Goal: Transaction & Acquisition: Purchase product/service

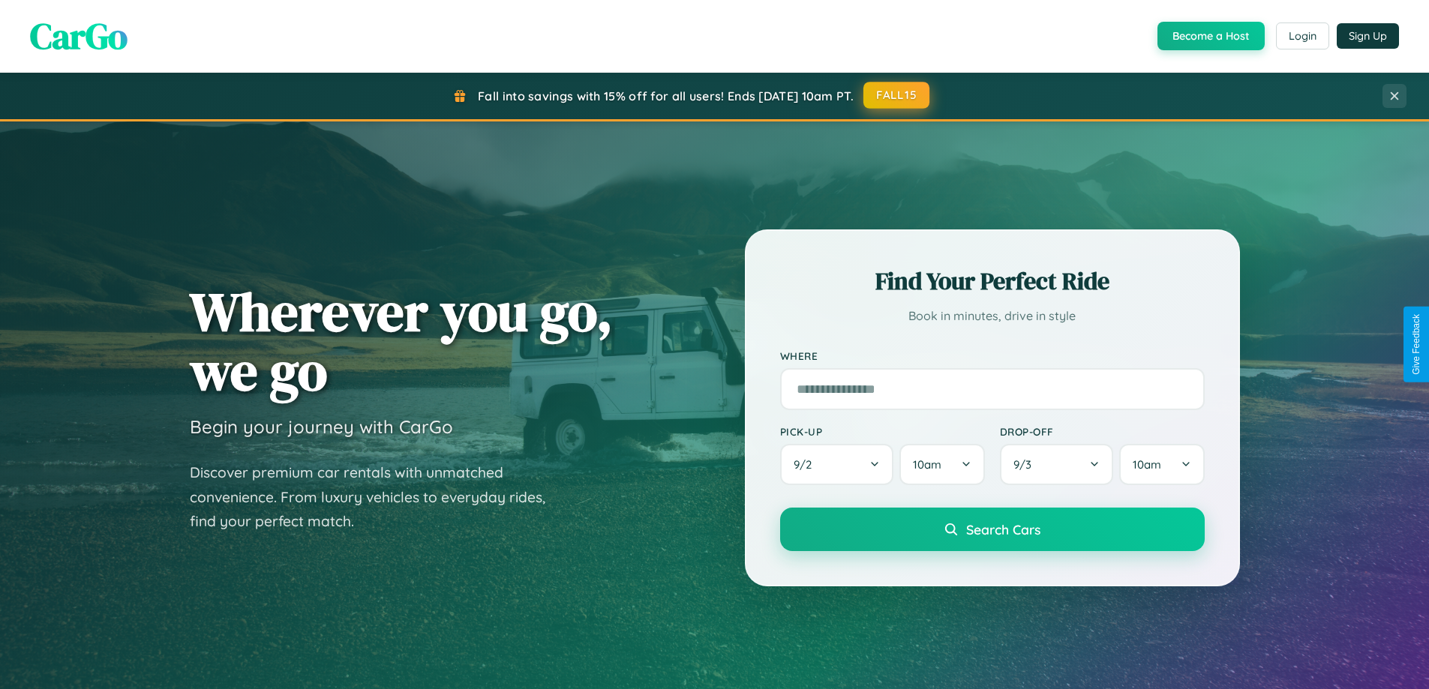
click at [897, 95] on button "FALL15" at bounding box center [896, 95] width 66 height 27
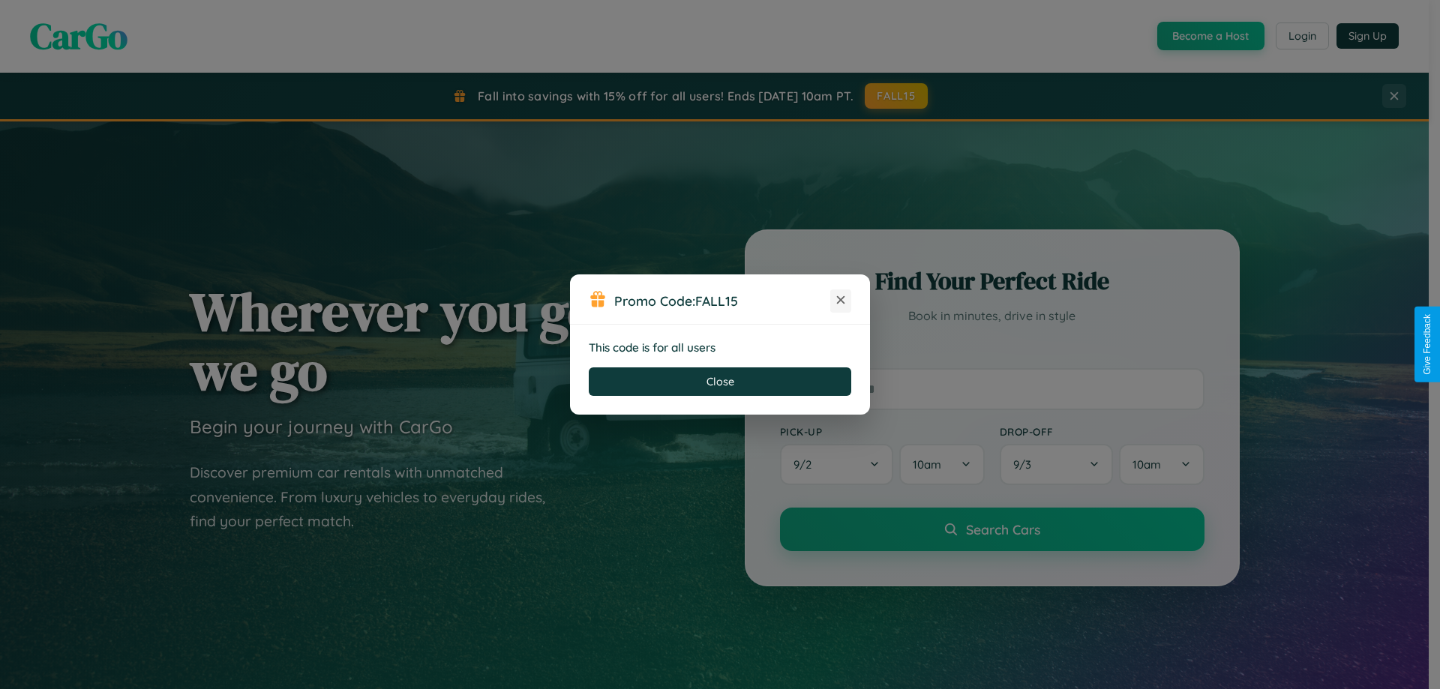
click at [841, 301] on icon at bounding box center [840, 300] width 15 height 15
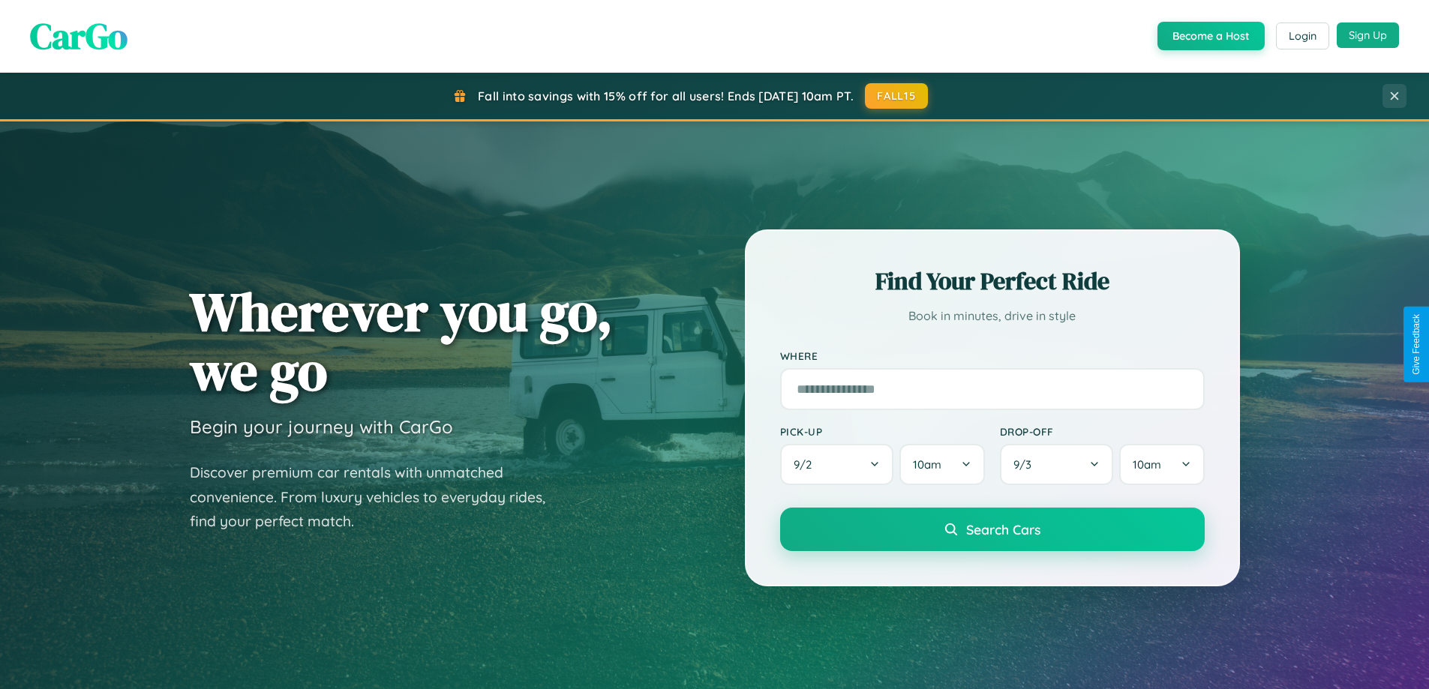
click at [1368, 35] on button "Sign Up" at bounding box center [1368, 36] width 62 height 26
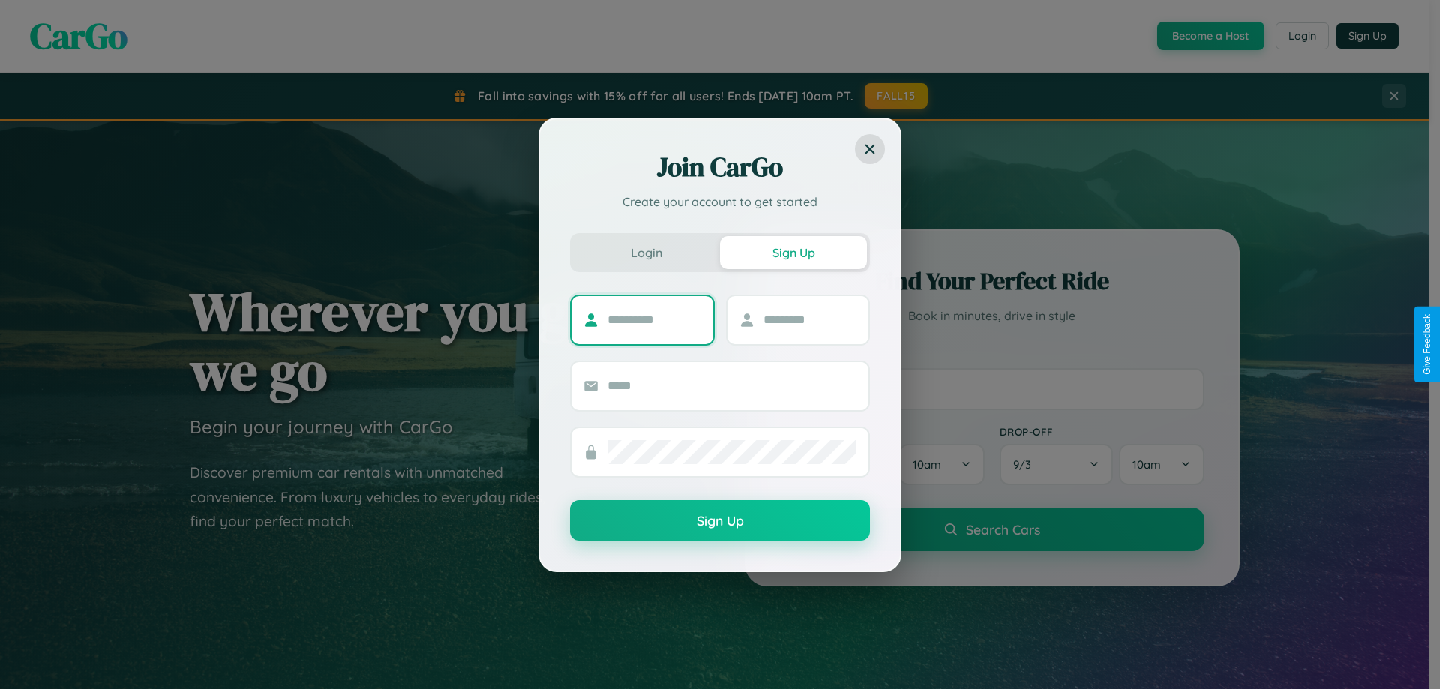
click at [654, 320] on input "text" at bounding box center [655, 320] width 94 height 24
type input "*****"
click at [809, 320] on input "text" at bounding box center [811, 320] width 94 height 24
type input "****"
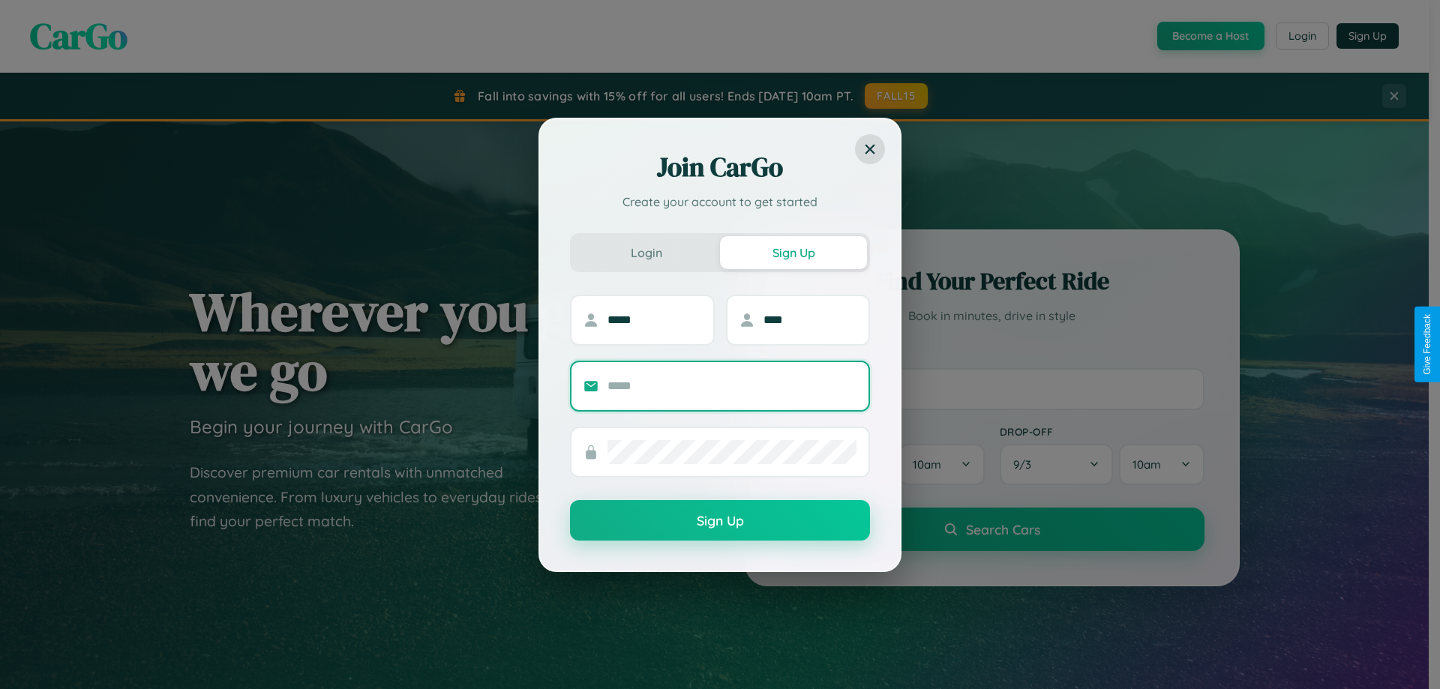
click at [732, 386] on input "text" at bounding box center [732, 386] width 249 height 24
type input "**********"
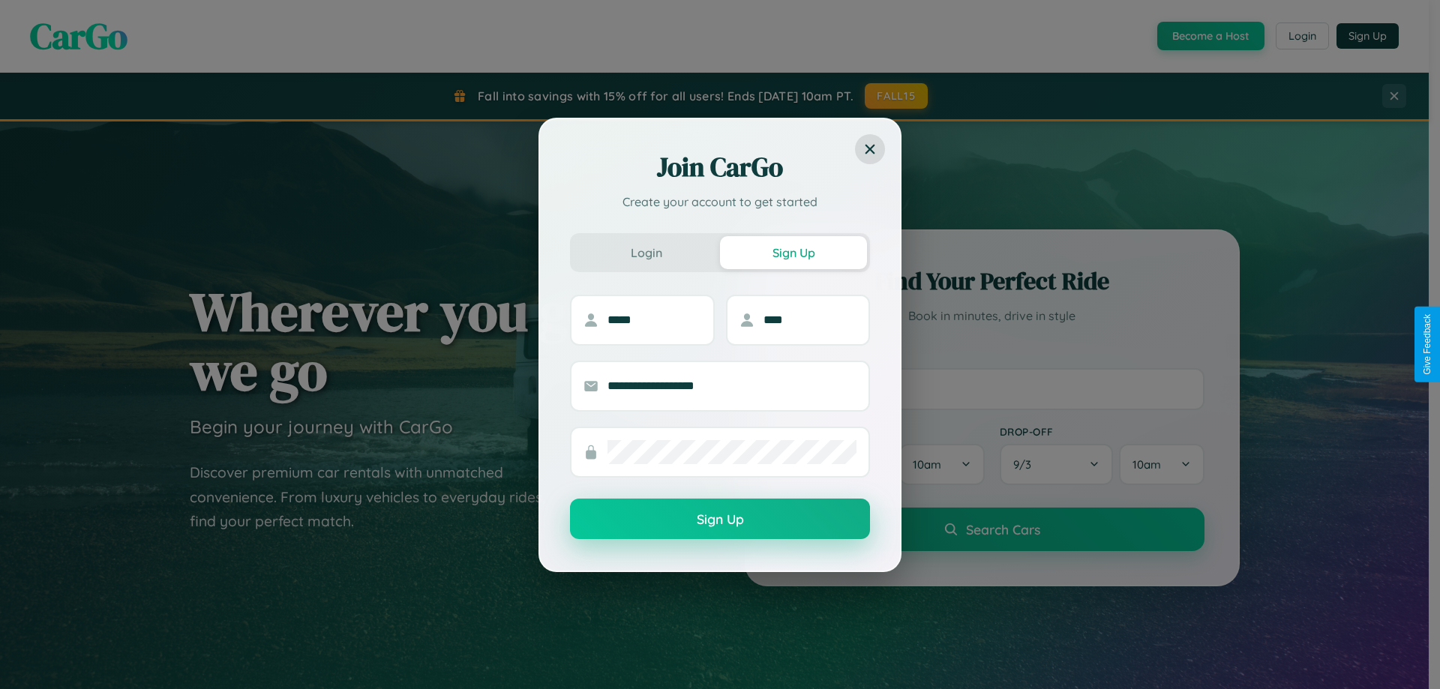
click at [720, 519] on button "Sign Up" at bounding box center [720, 519] width 300 height 41
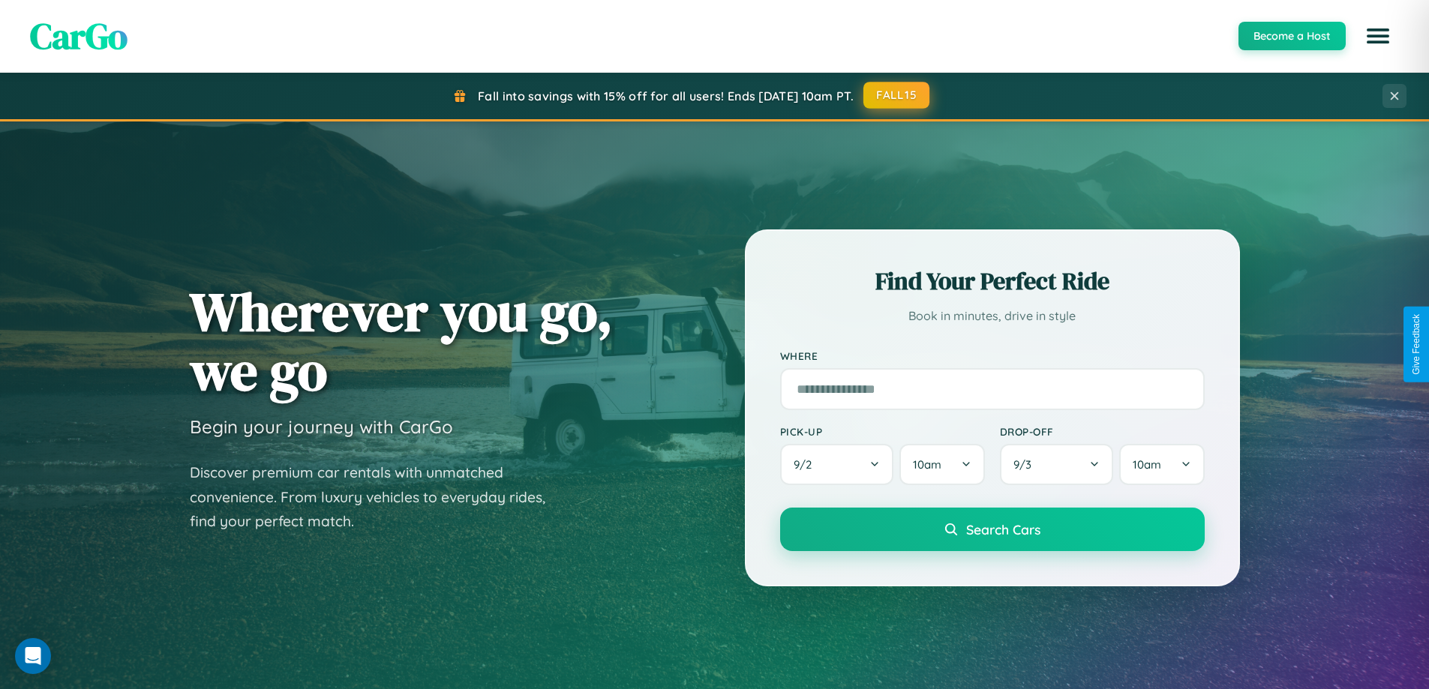
click at [897, 95] on button "FALL15" at bounding box center [896, 95] width 66 height 27
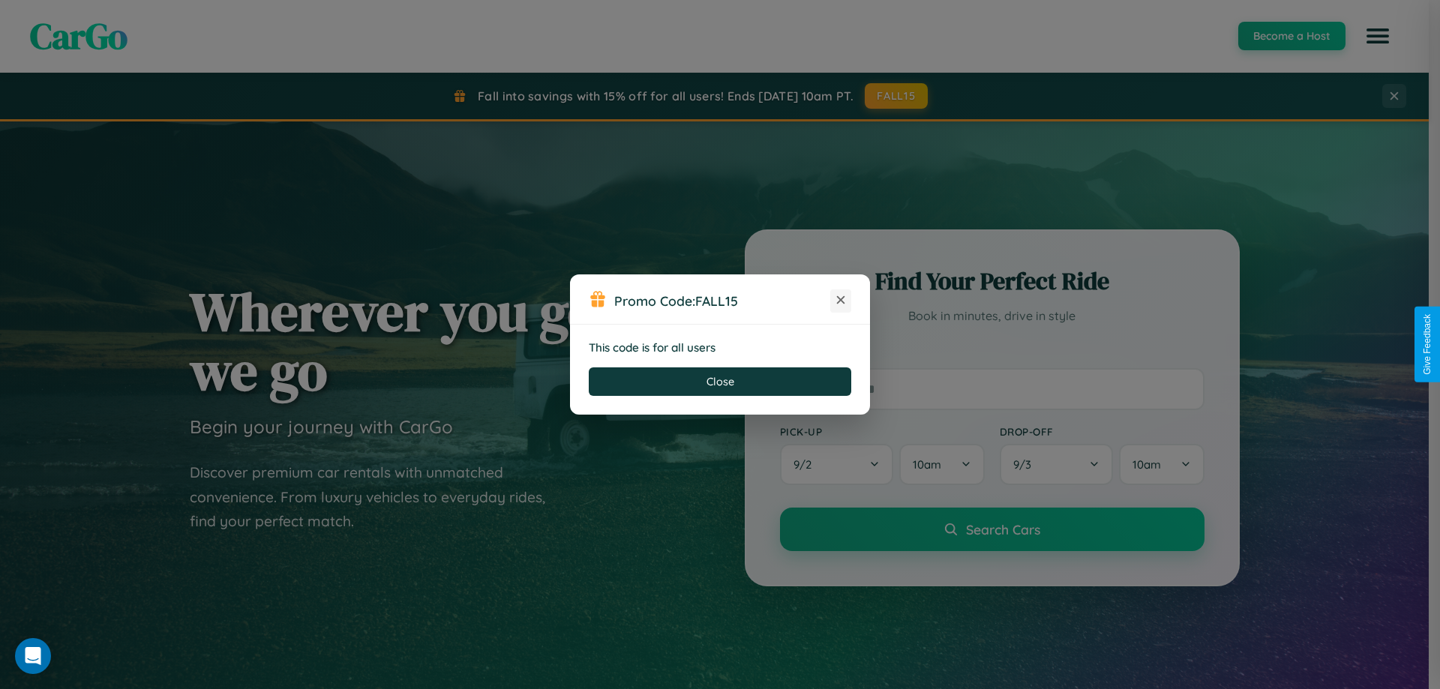
click at [841, 301] on icon at bounding box center [840, 300] width 15 height 15
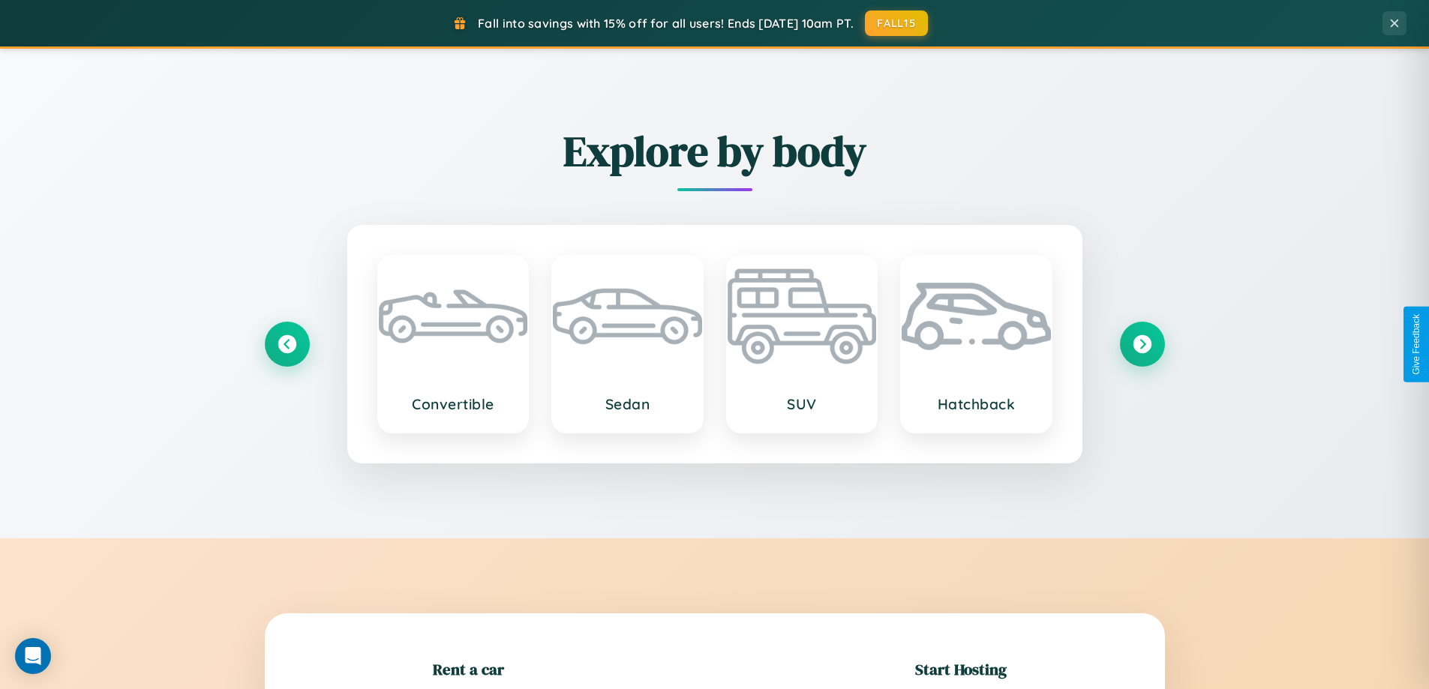
scroll to position [324, 0]
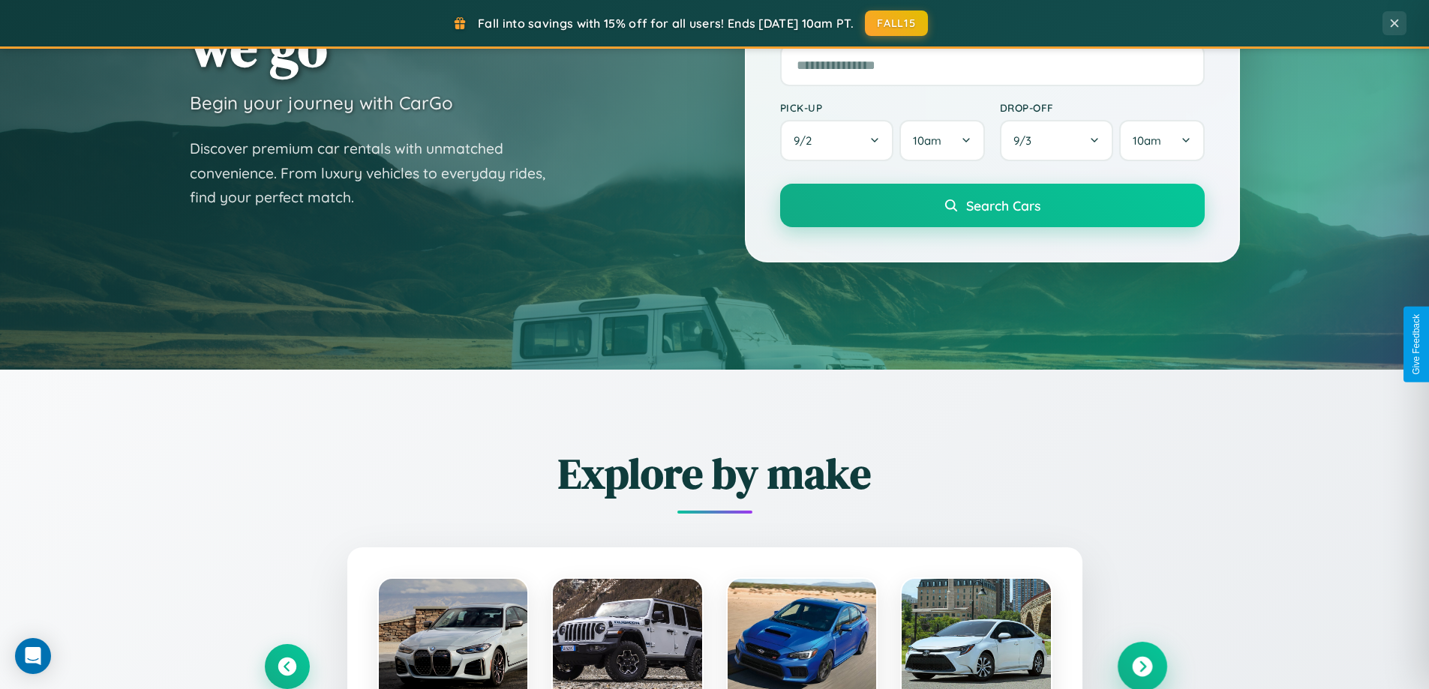
click at [1142, 667] on icon at bounding box center [1142, 667] width 20 height 20
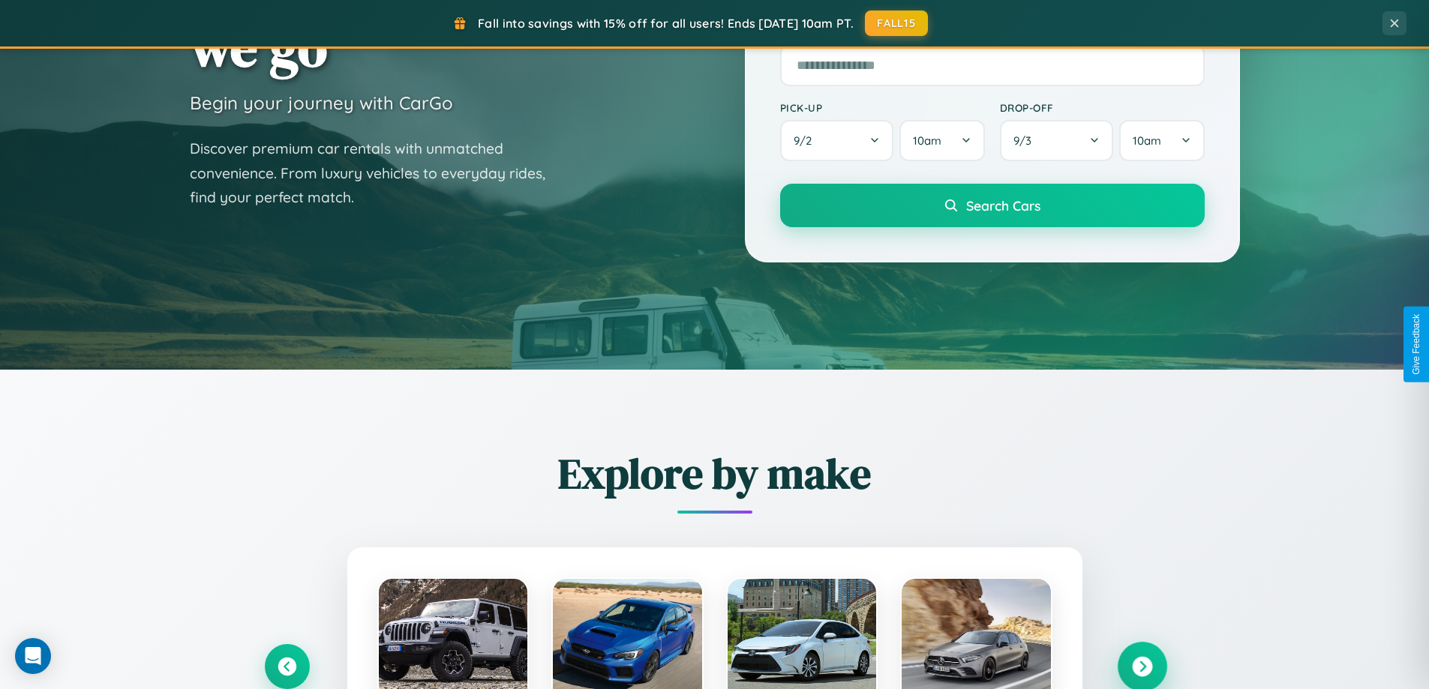
click at [1142, 665] on icon at bounding box center [1142, 667] width 20 height 20
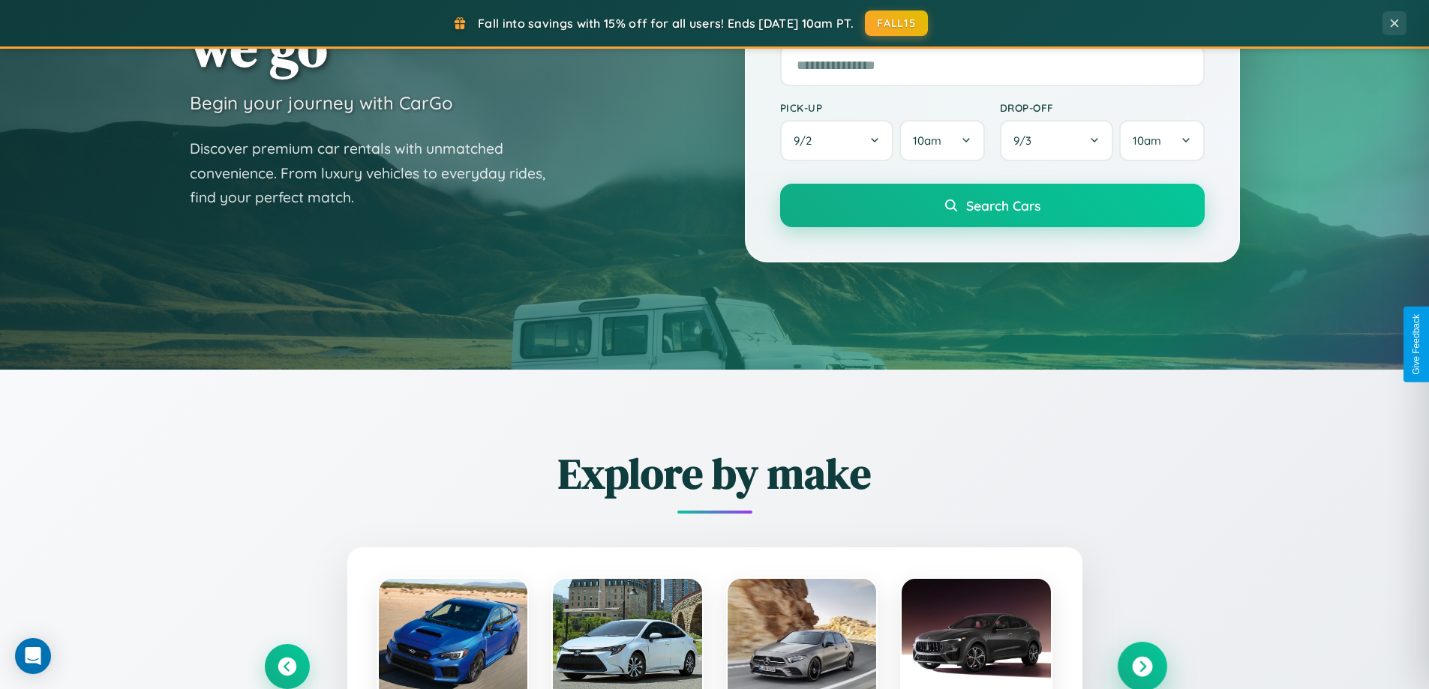
scroll to position [1758, 0]
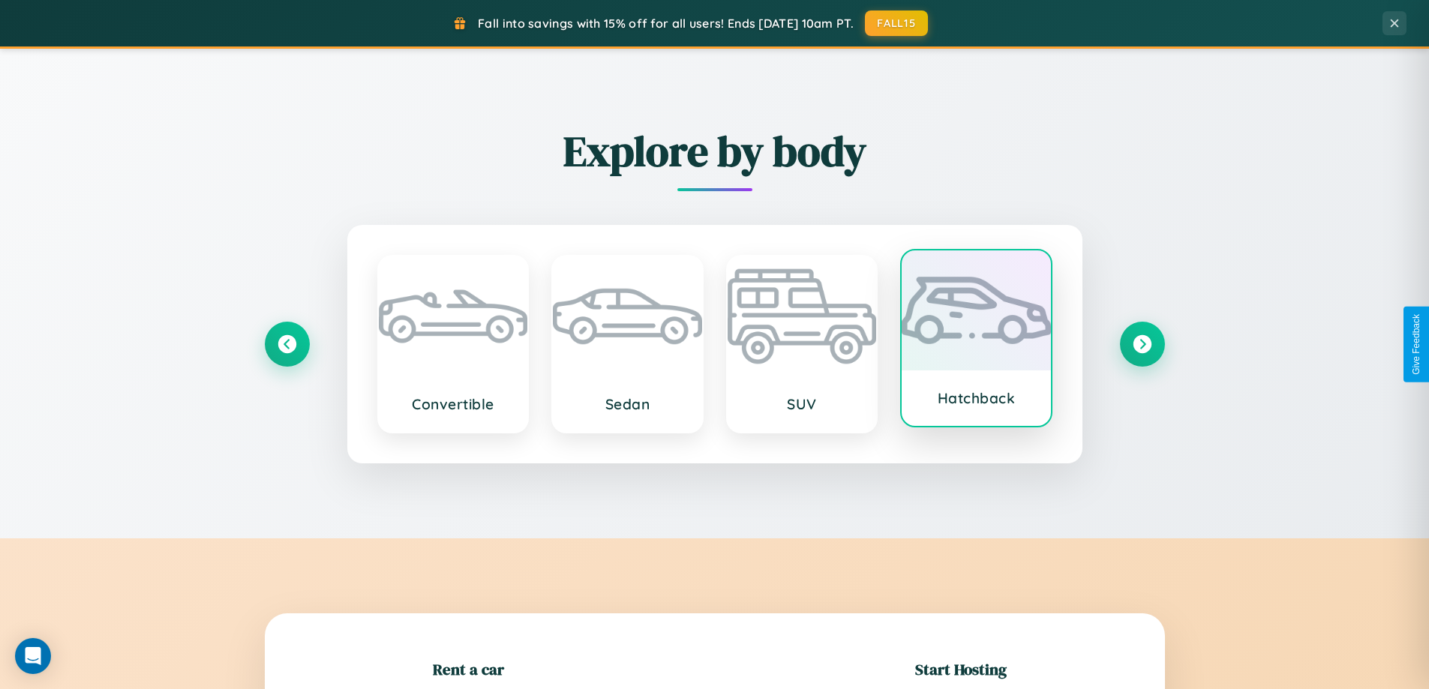
click at [976, 340] on div at bounding box center [976, 311] width 149 height 120
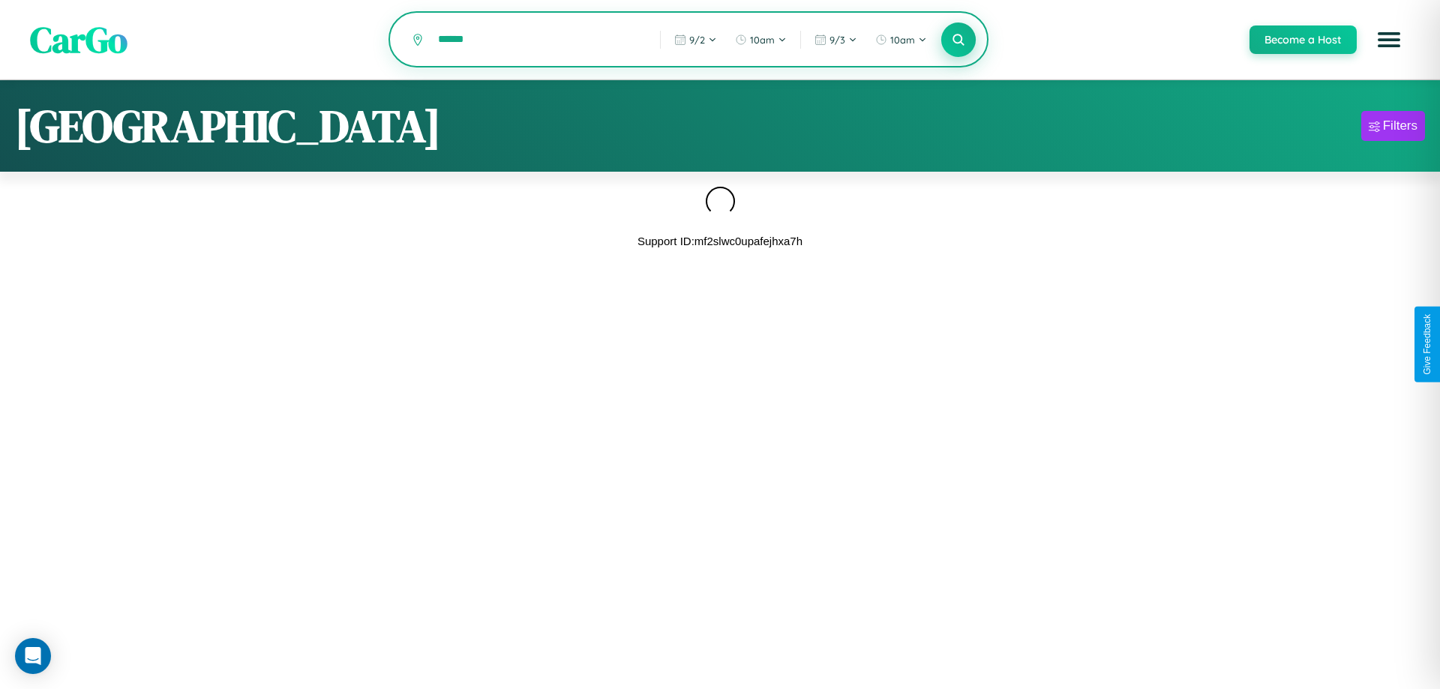
type input "******"
click at [958, 41] on icon at bounding box center [958, 39] width 14 height 14
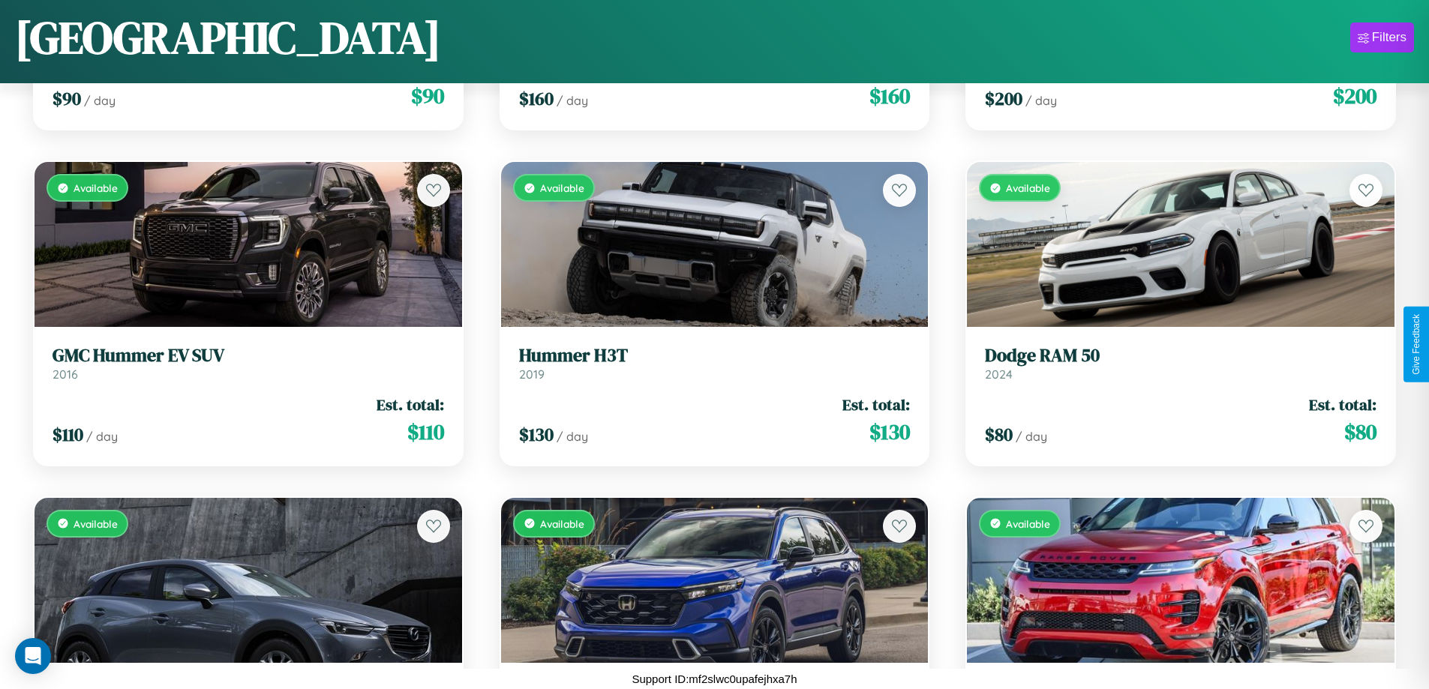
scroll to position [2563, 0]
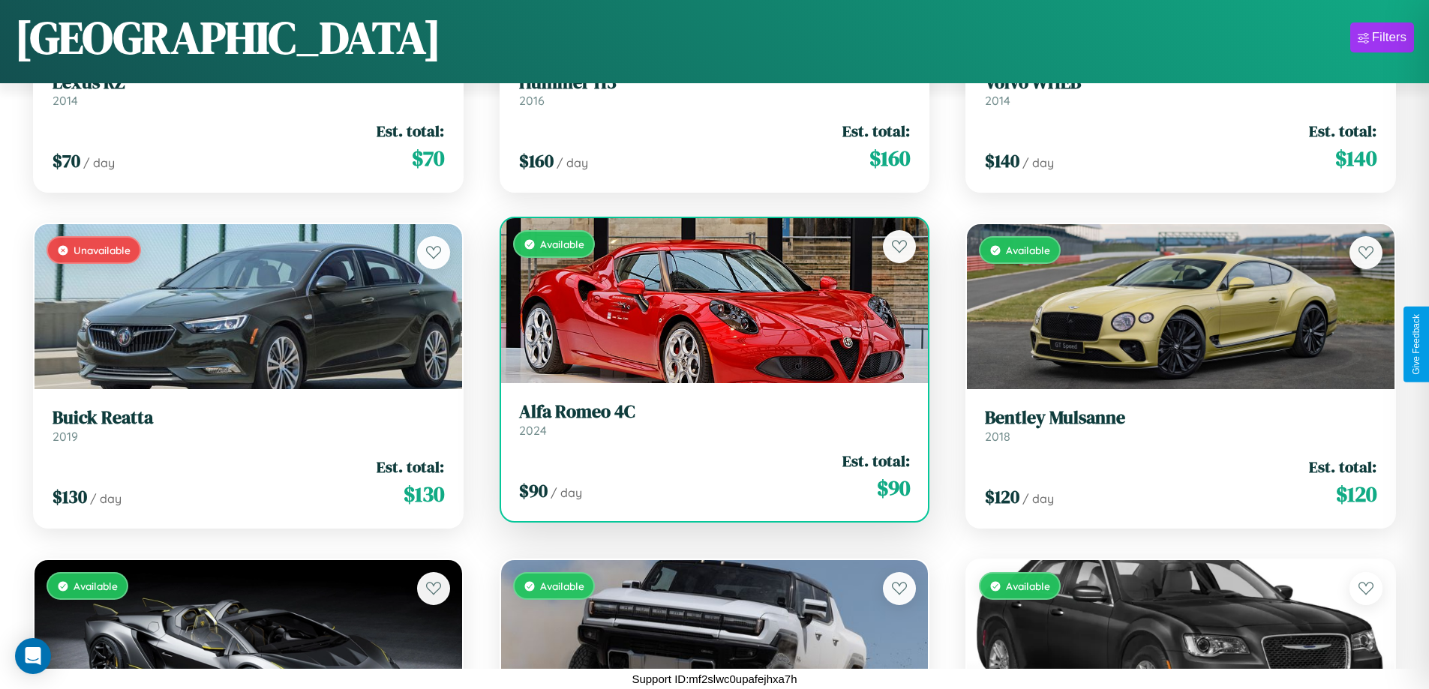
click at [708, 420] on h3 "Alfa Romeo 4C" at bounding box center [715, 412] width 392 height 22
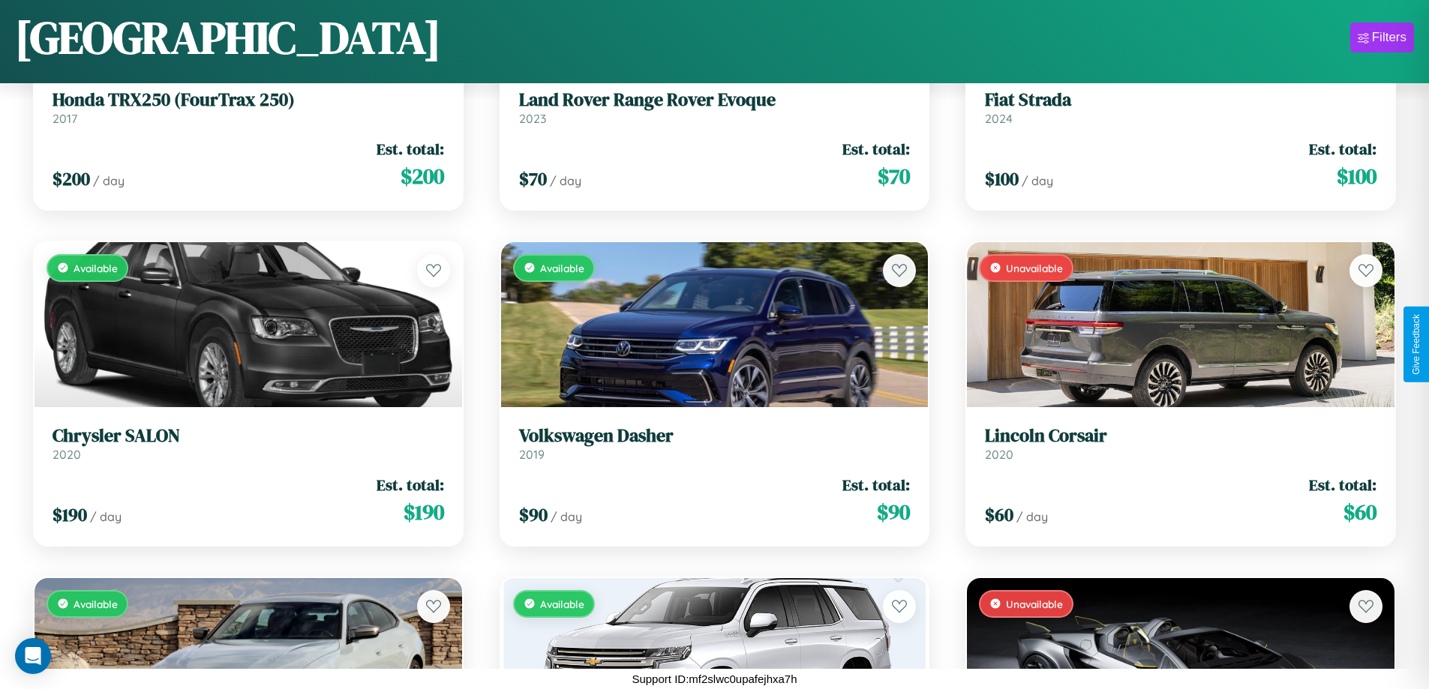
scroll to position [8945, 0]
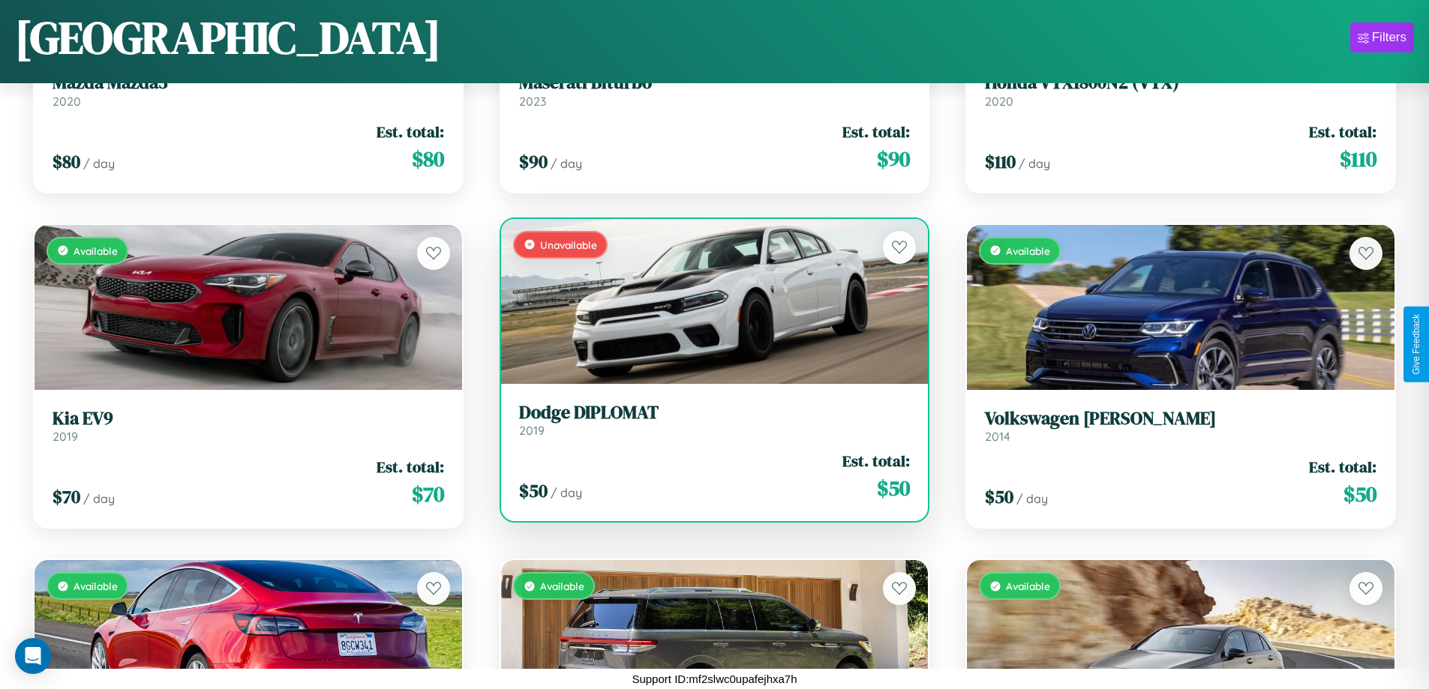
click at [708, 301] on div "Unavailable" at bounding box center [715, 301] width 428 height 165
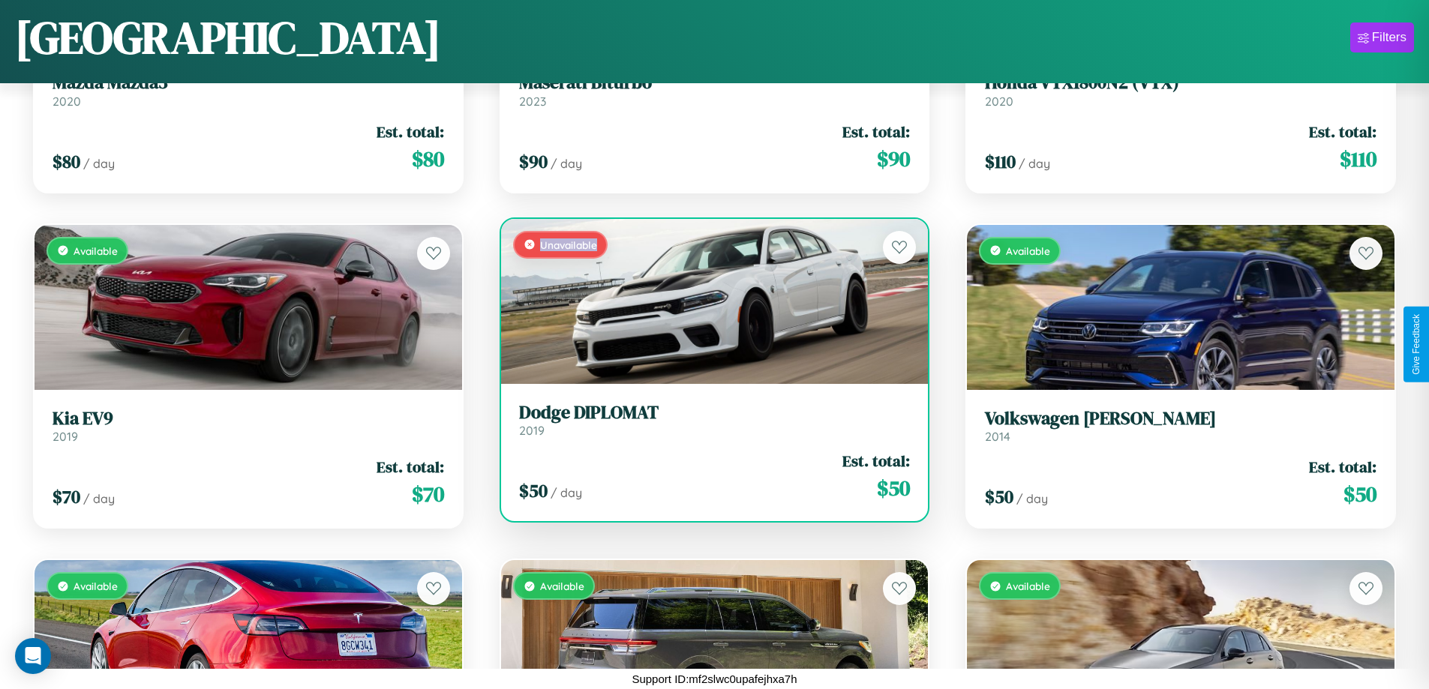
click at [708, 301] on div "Unavailable" at bounding box center [715, 301] width 428 height 165
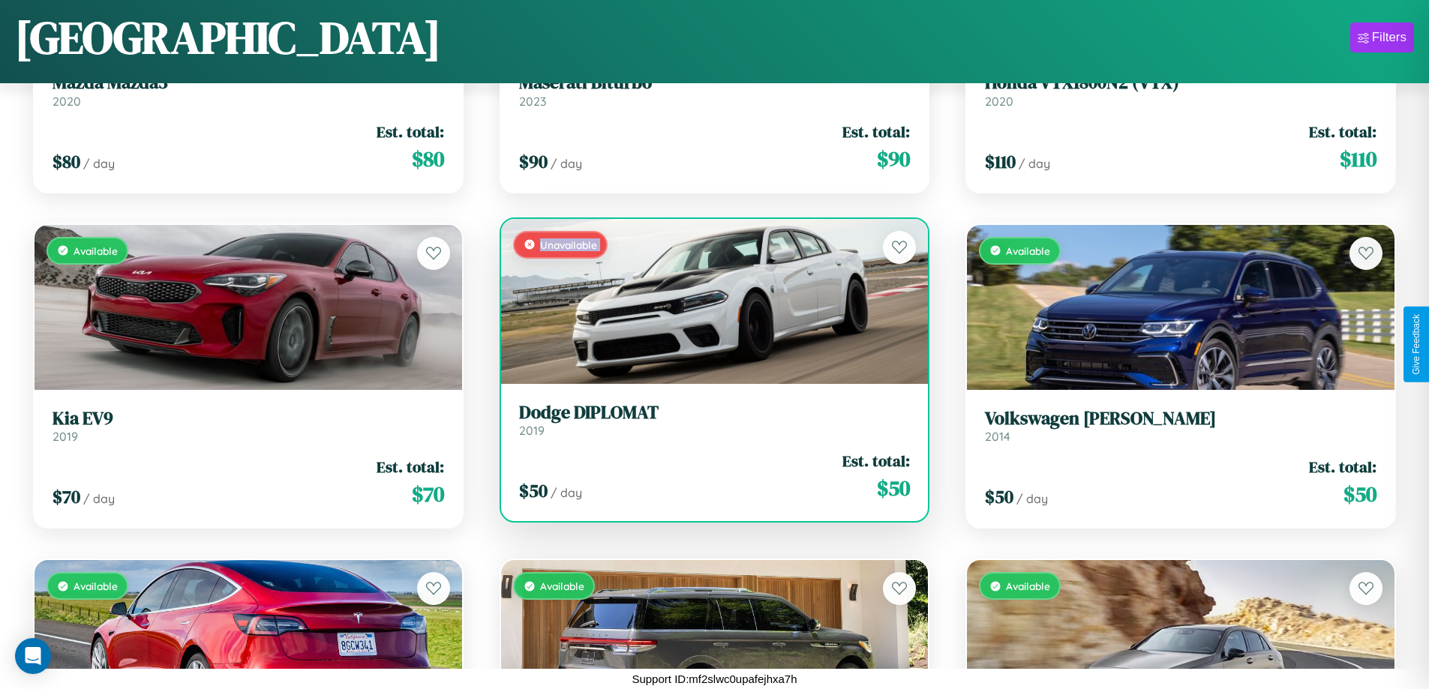
click at [708, 301] on div "Unavailable" at bounding box center [715, 301] width 428 height 165
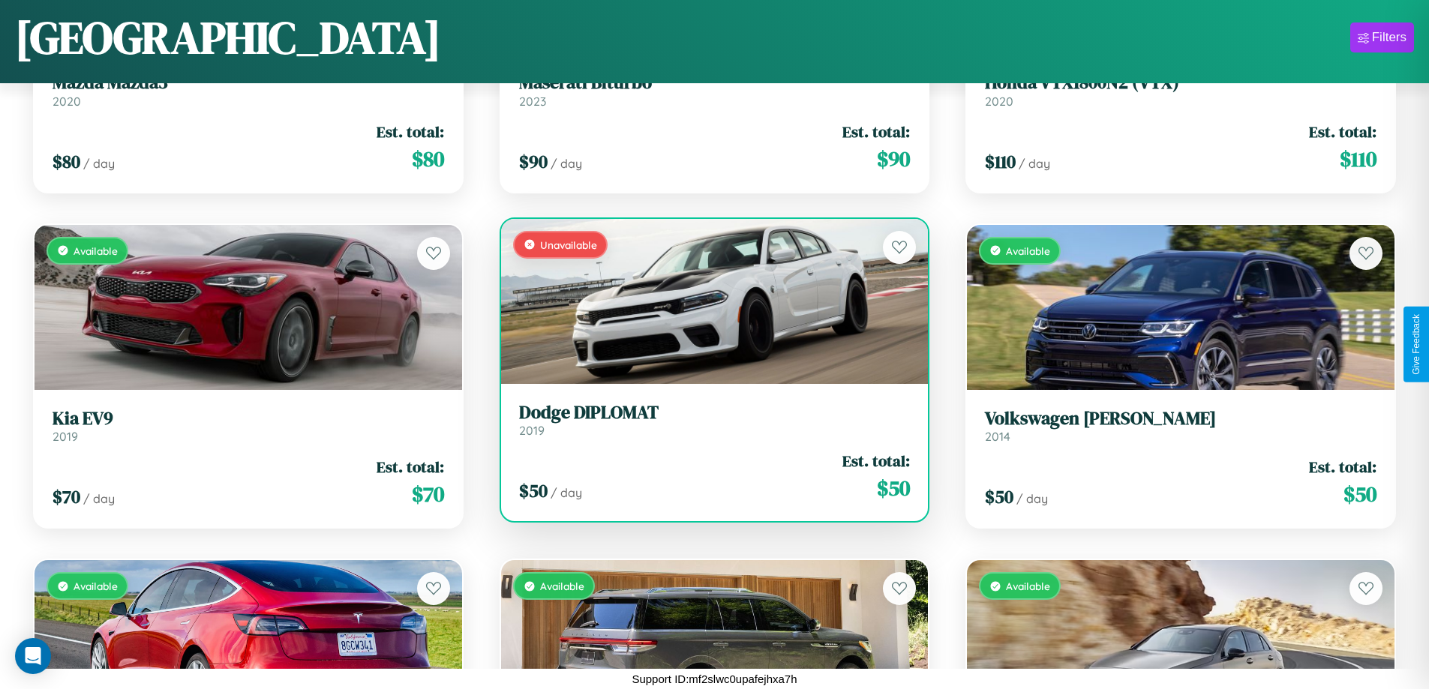
click at [708, 301] on div "Unavailable" at bounding box center [715, 301] width 428 height 165
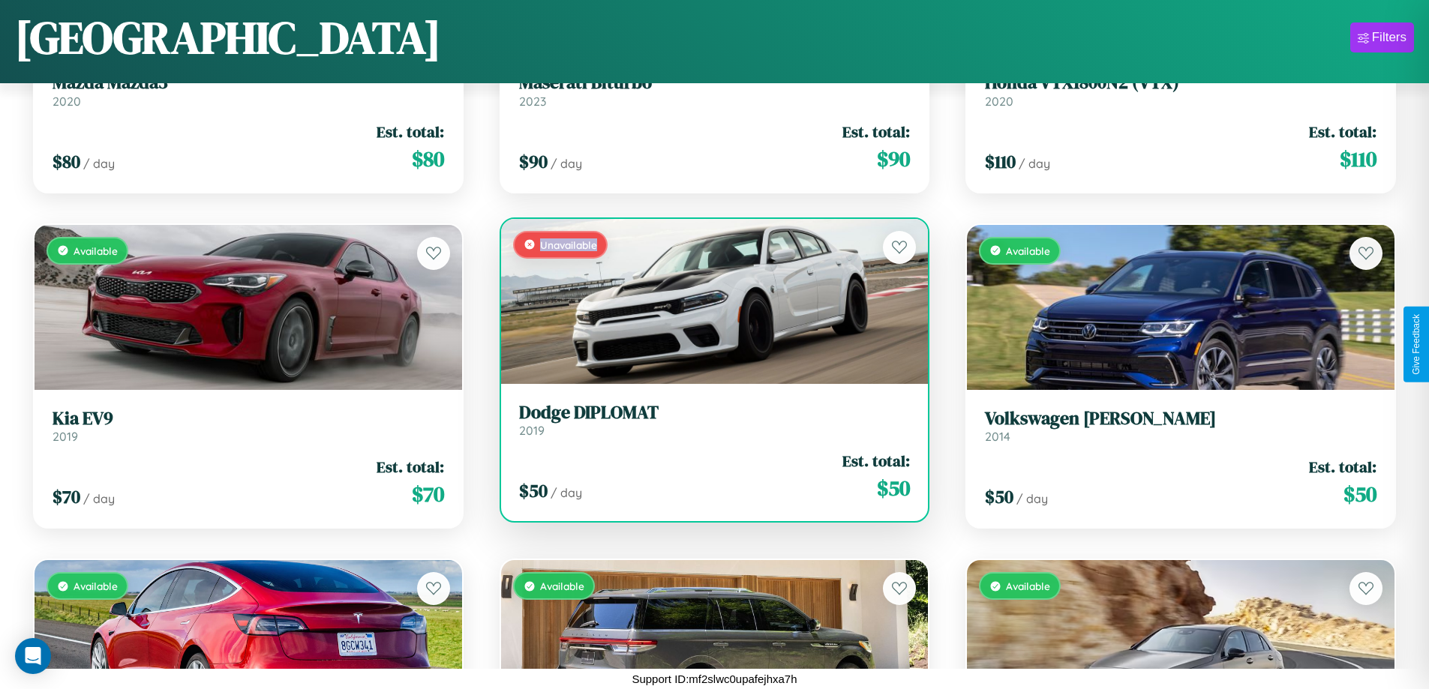
click at [708, 301] on div "Unavailable" at bounding box center [715, 301] width 428 height 165
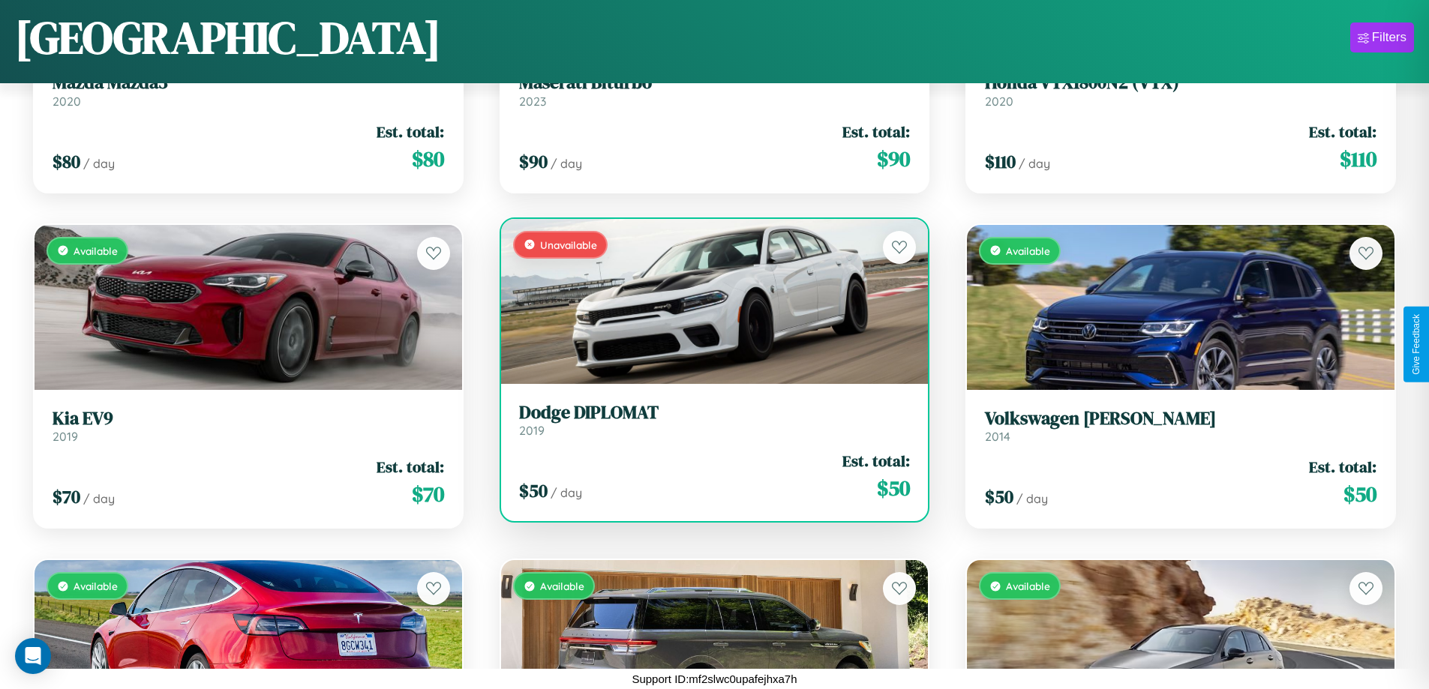
click at [708, 419] on h3 "Dodge DIPLOMAT" at bounding box center [715, 413] width 392 height 22
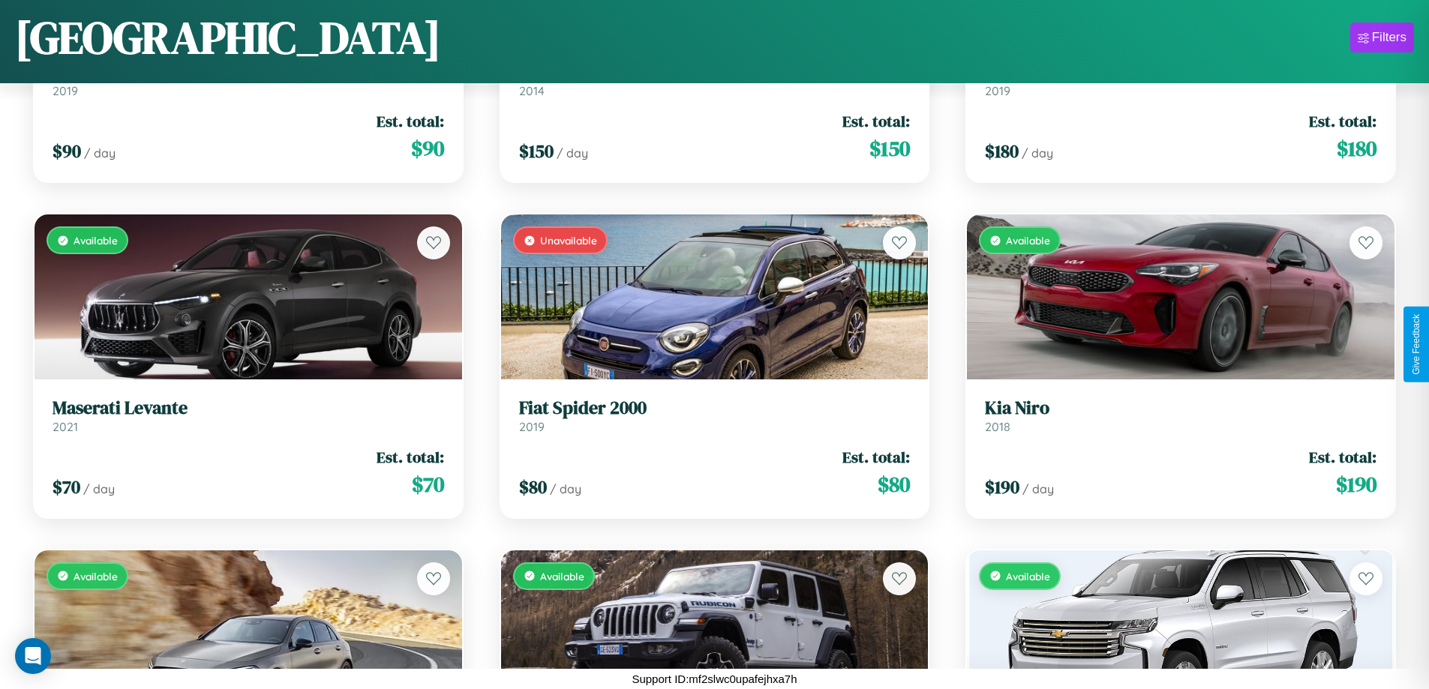
scroll to position [7937, 0]
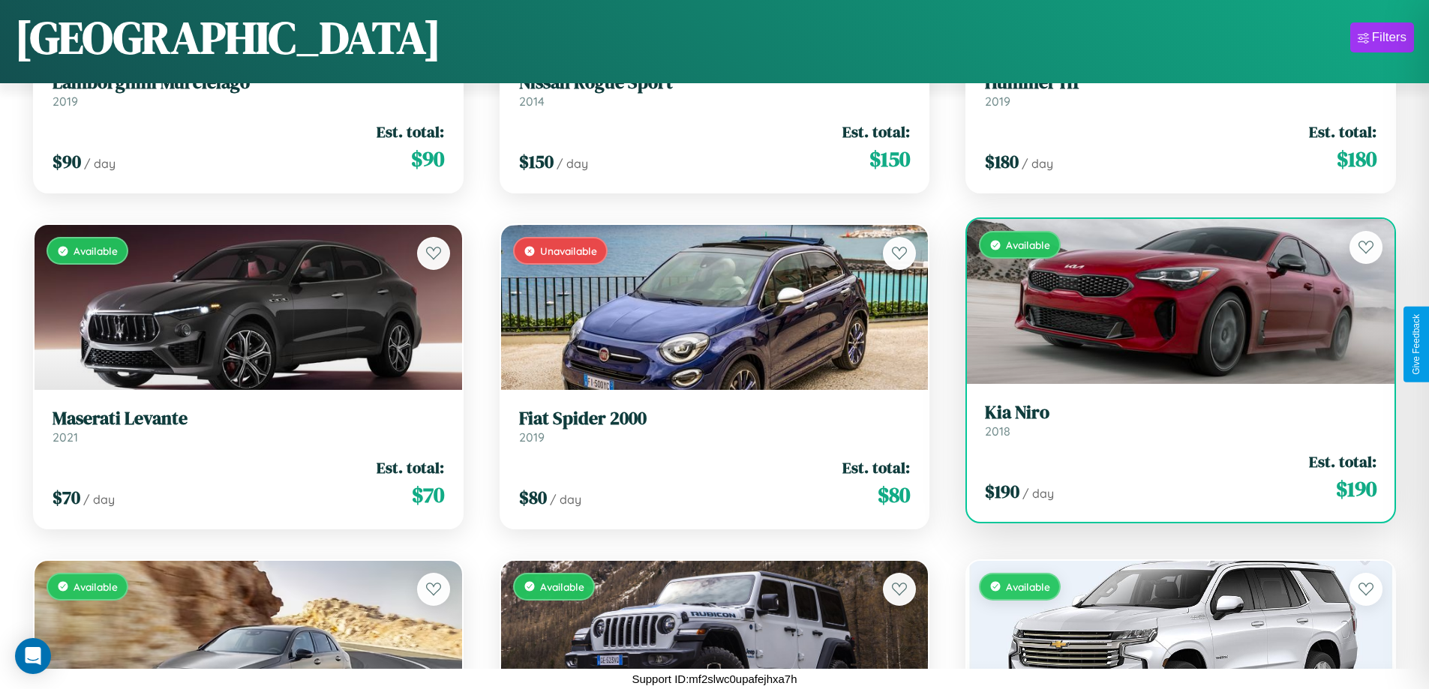
click at [1171, 420] on h3 "Kia Niro" at bounding box center [1181, 413] width 392 height 22
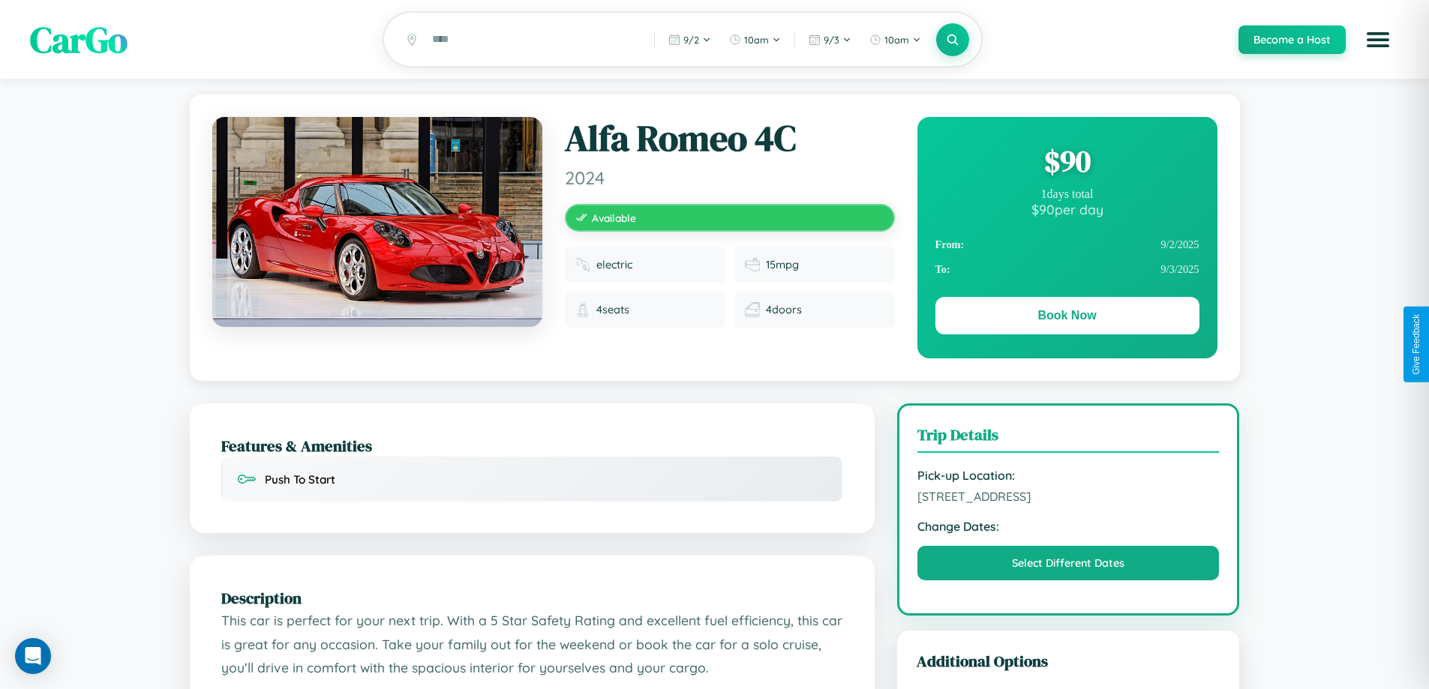
scroll to position [55, 0]
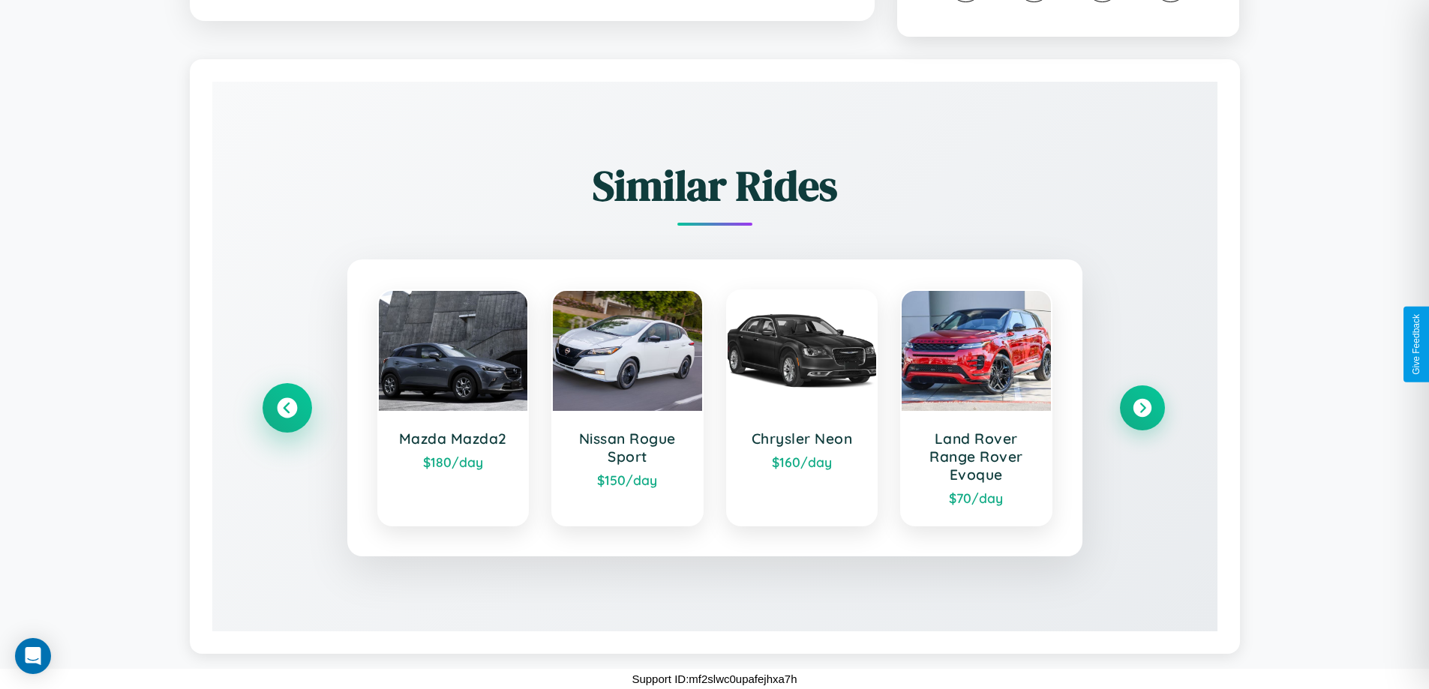
click at [287, 408] on icon at bounding box center [287, 408] width 20 height 20
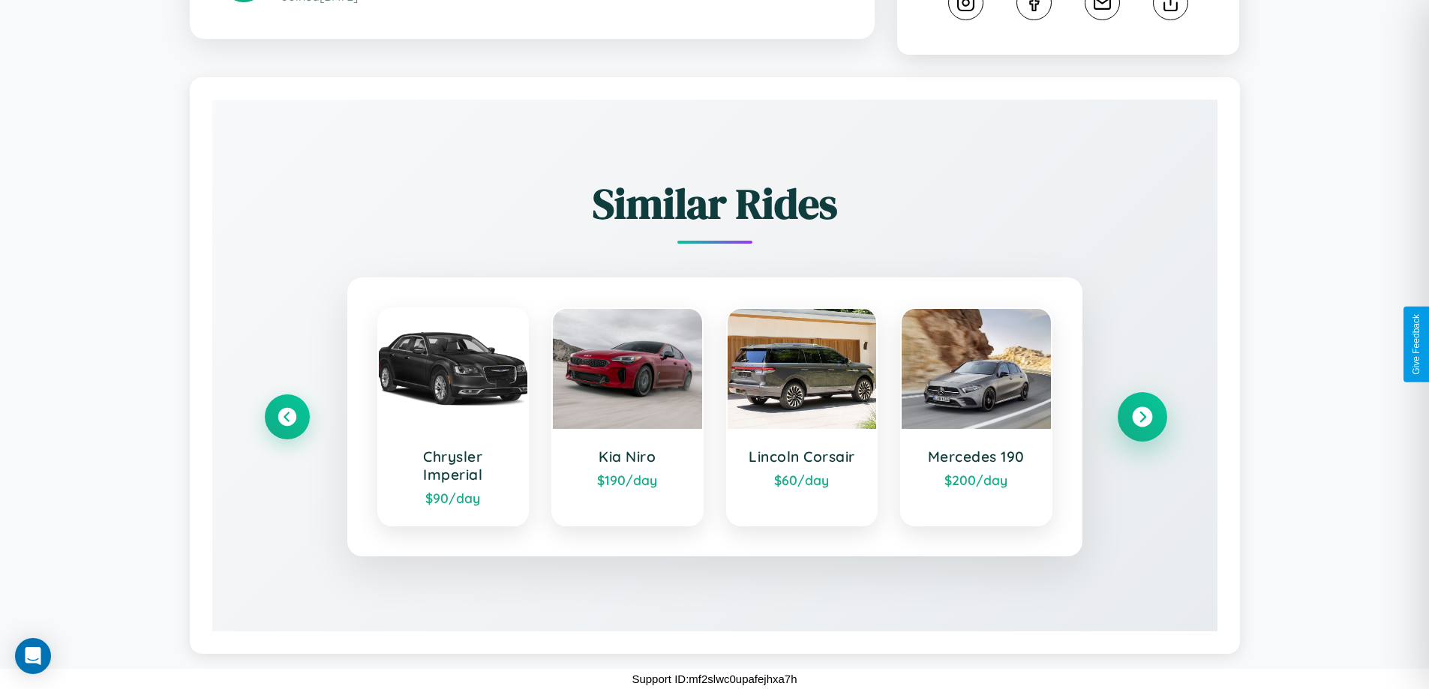
click at [1142, 417] on icon at bounding box center [1142, 417] width 20 height 20
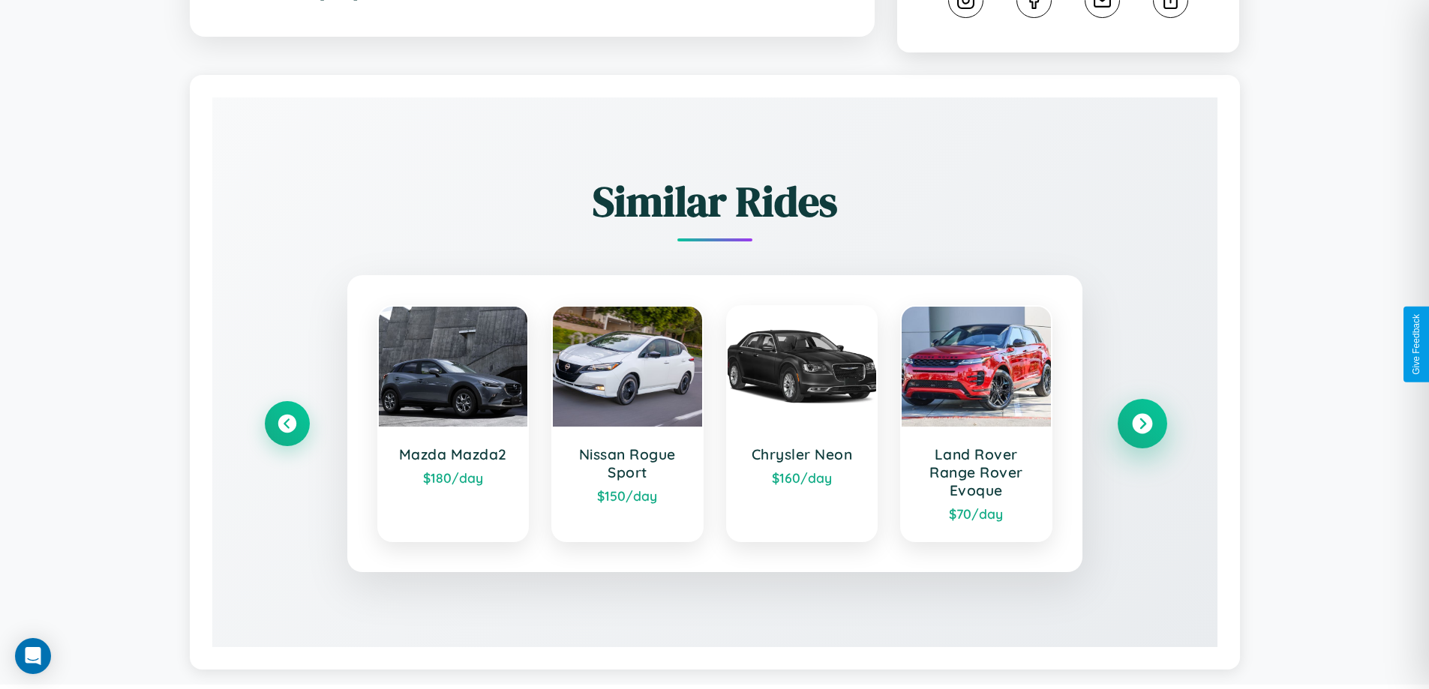
click at [1142, 426] on icon at bounding box center [1142, 424] width 20 height 20
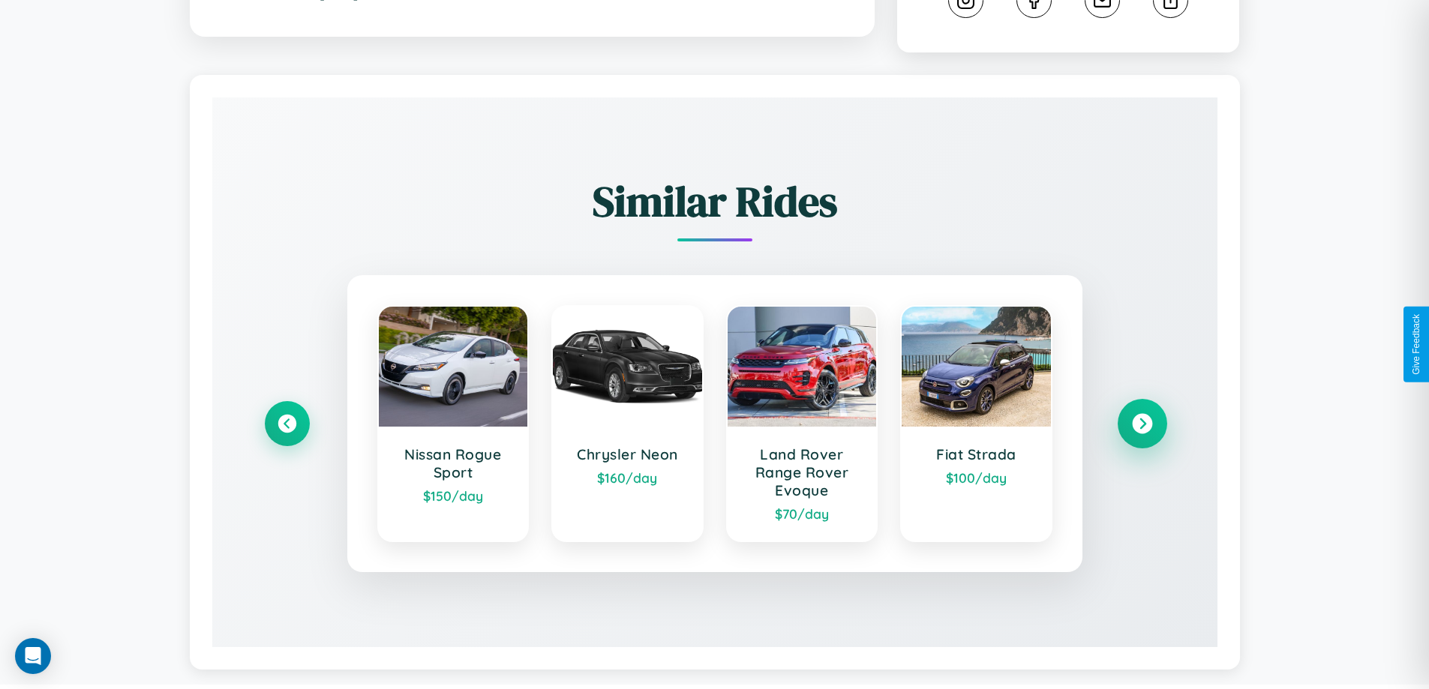
click at [1142, 426] on icon at bounding box center [1142, 424] width 20 height 20
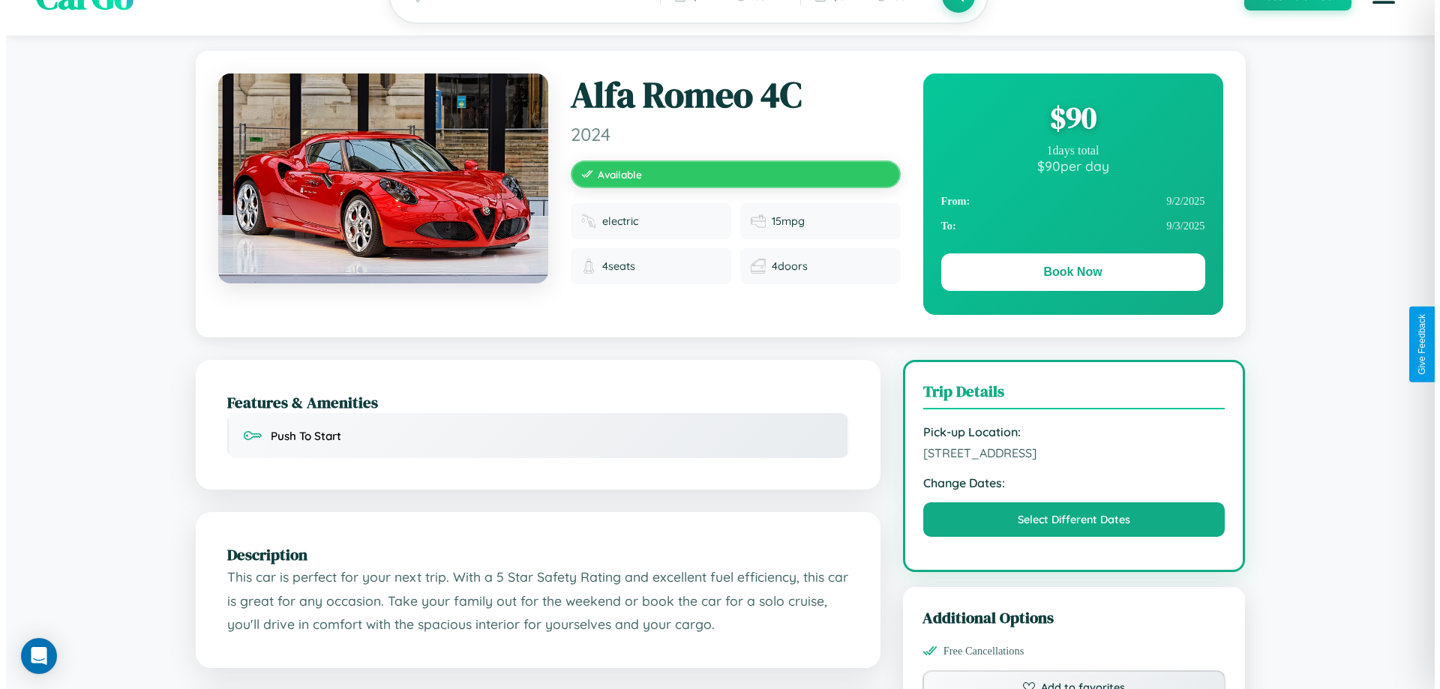
scroll to position [0, 0]
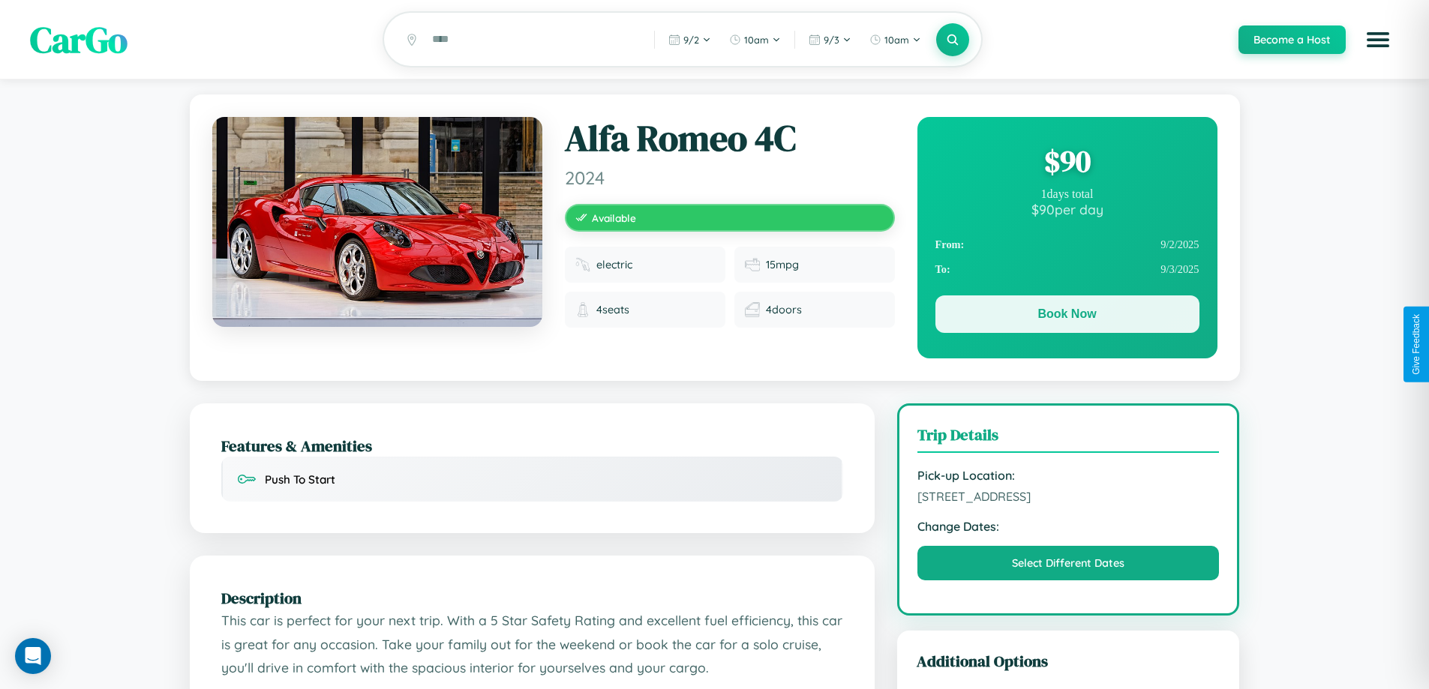
click at [1067, 317] on button "Book Now" at bounding box center [1067, 315] width 264 height 38
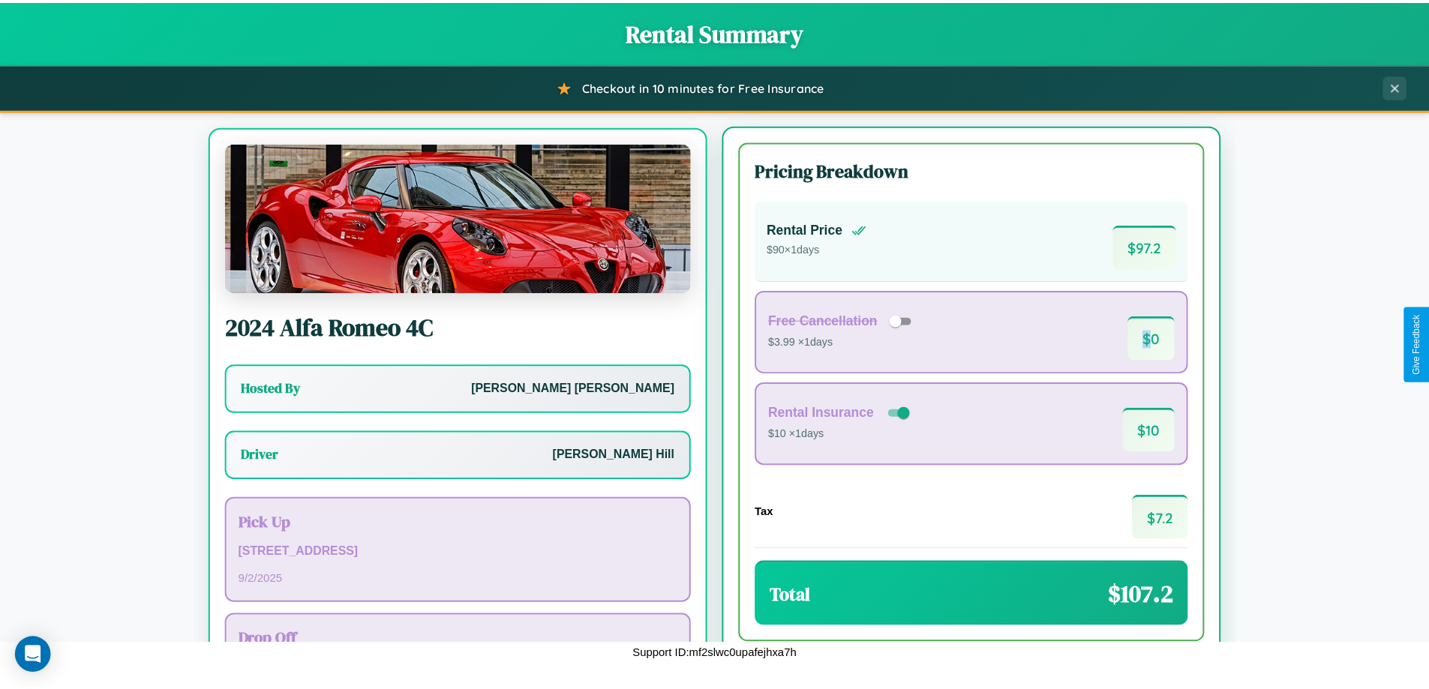
scroll to position [70, 0]
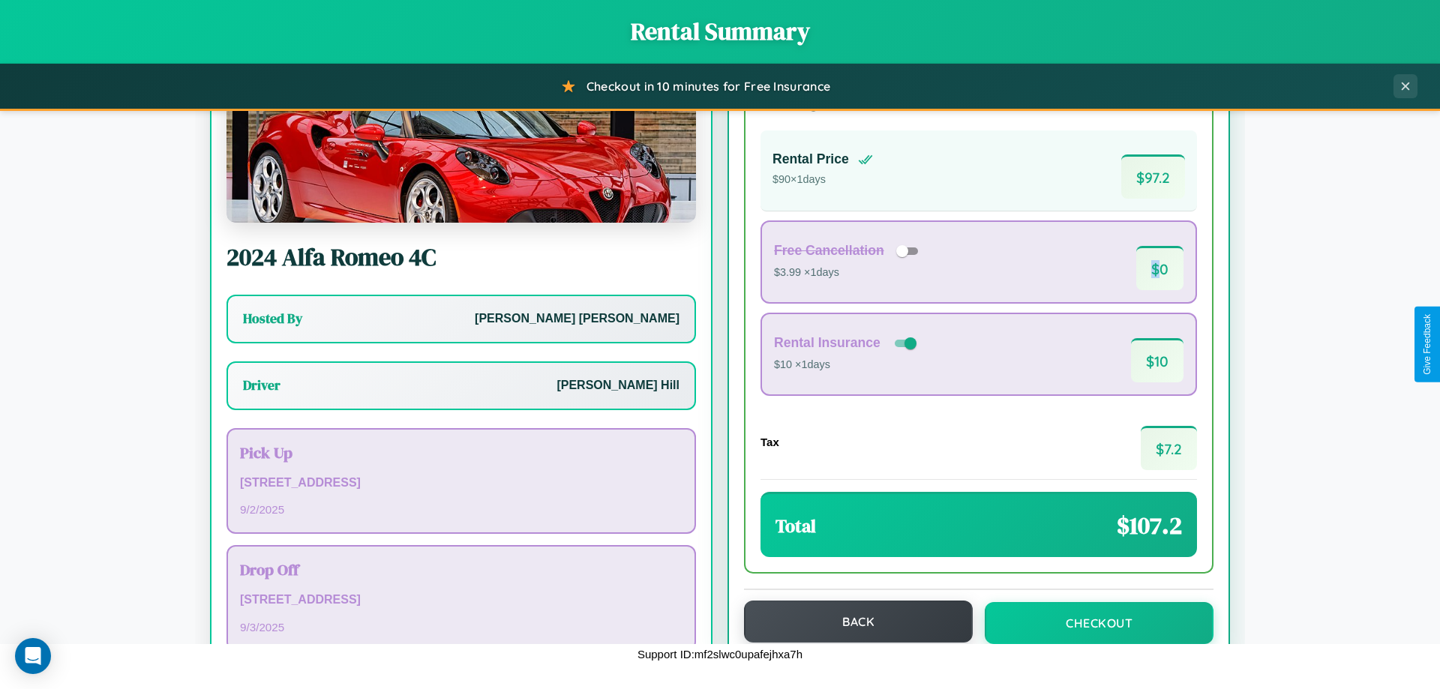
click at [851, 623] on button "Back" at bounding box center [858, 622] width 229 height 42
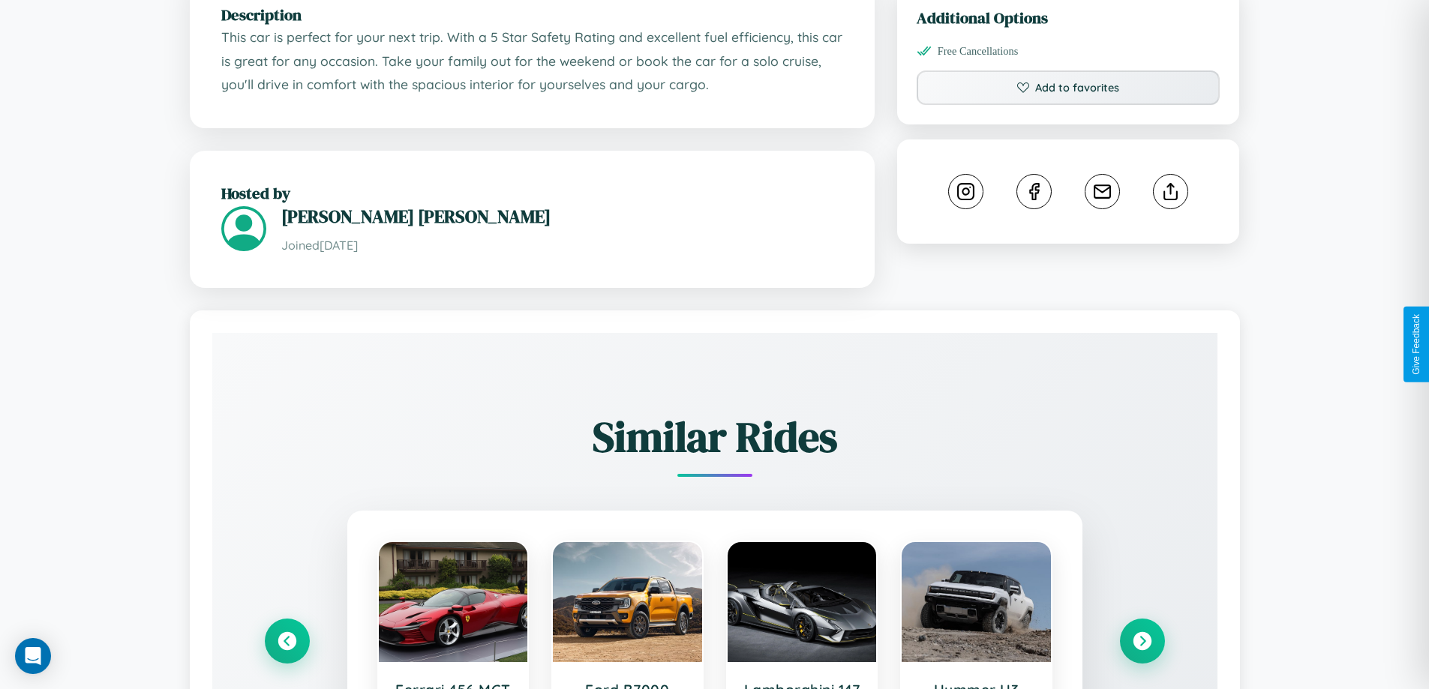
scroll to position [908, 0]
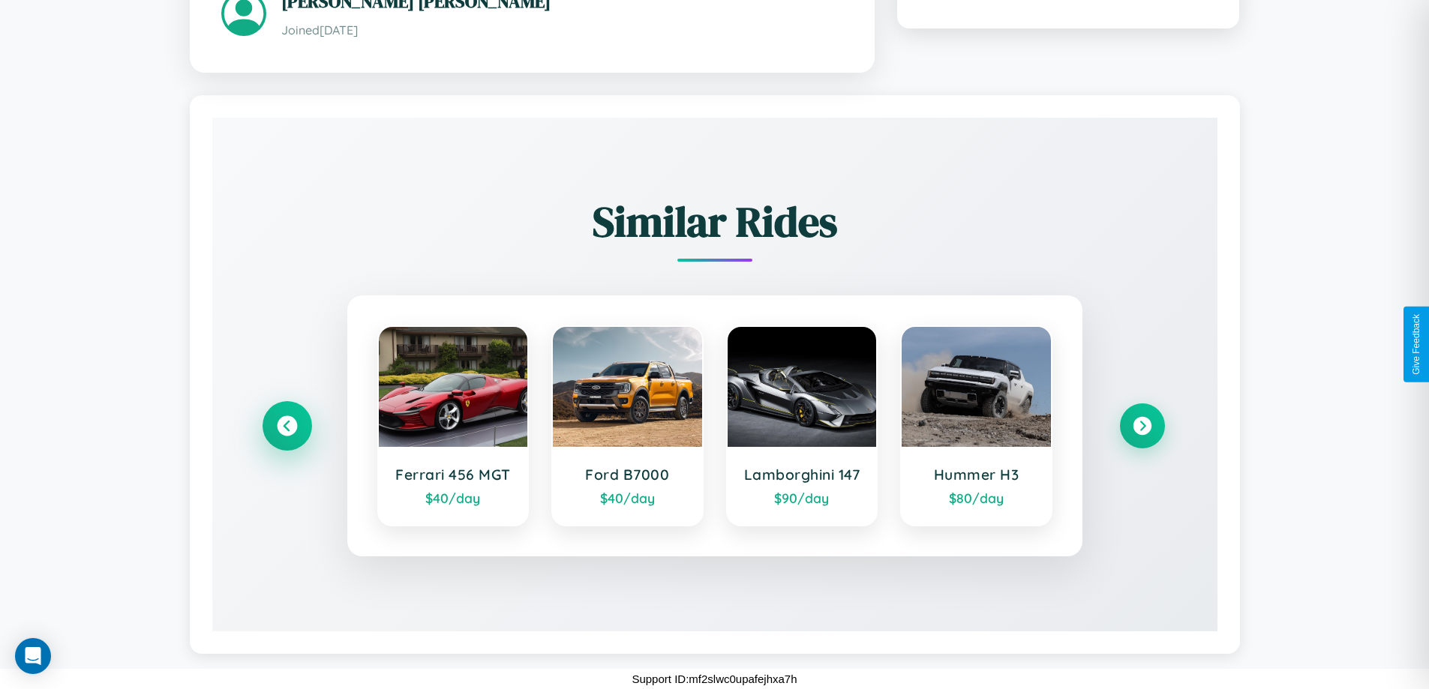
click at [287, 425] on icon at bounding box center [287, 426] width 20 height 20
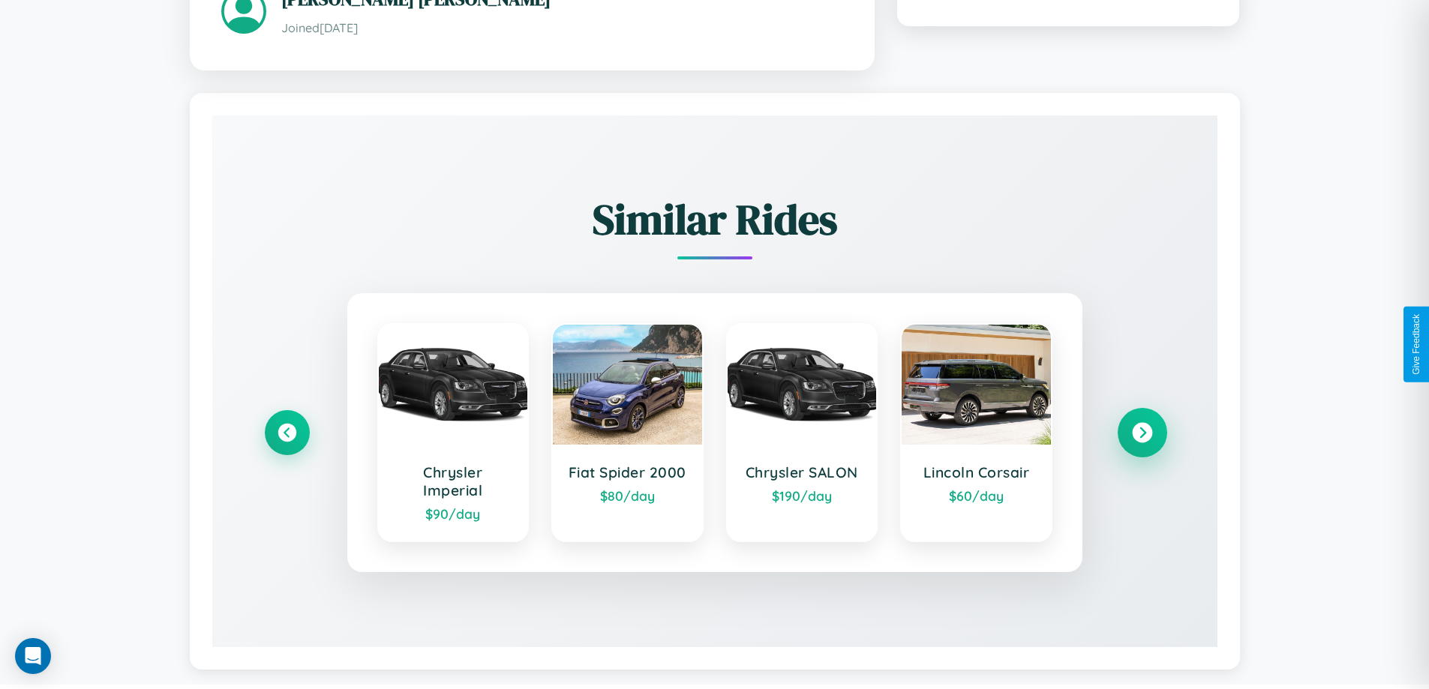
click at [1142, 434] on icon at bounding box center [1142, 432] width 20 height 20
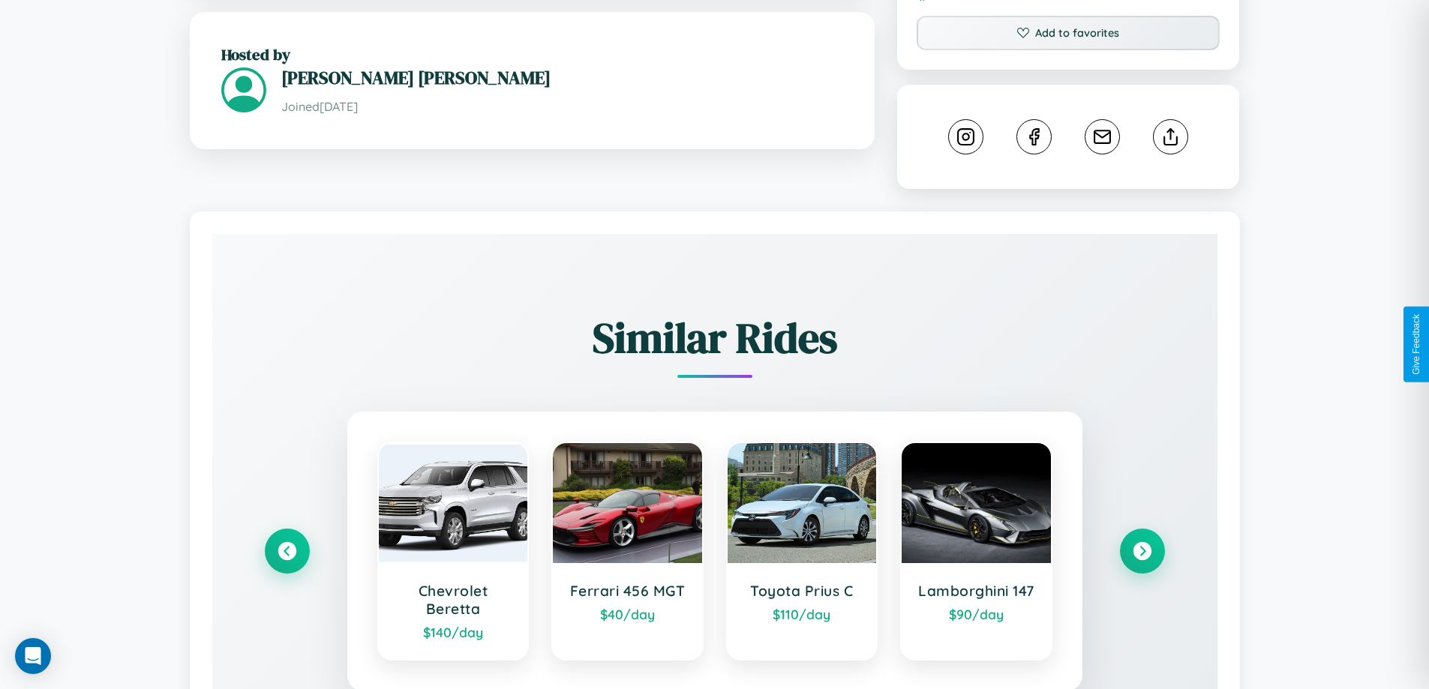
scroll to position [835, 0]
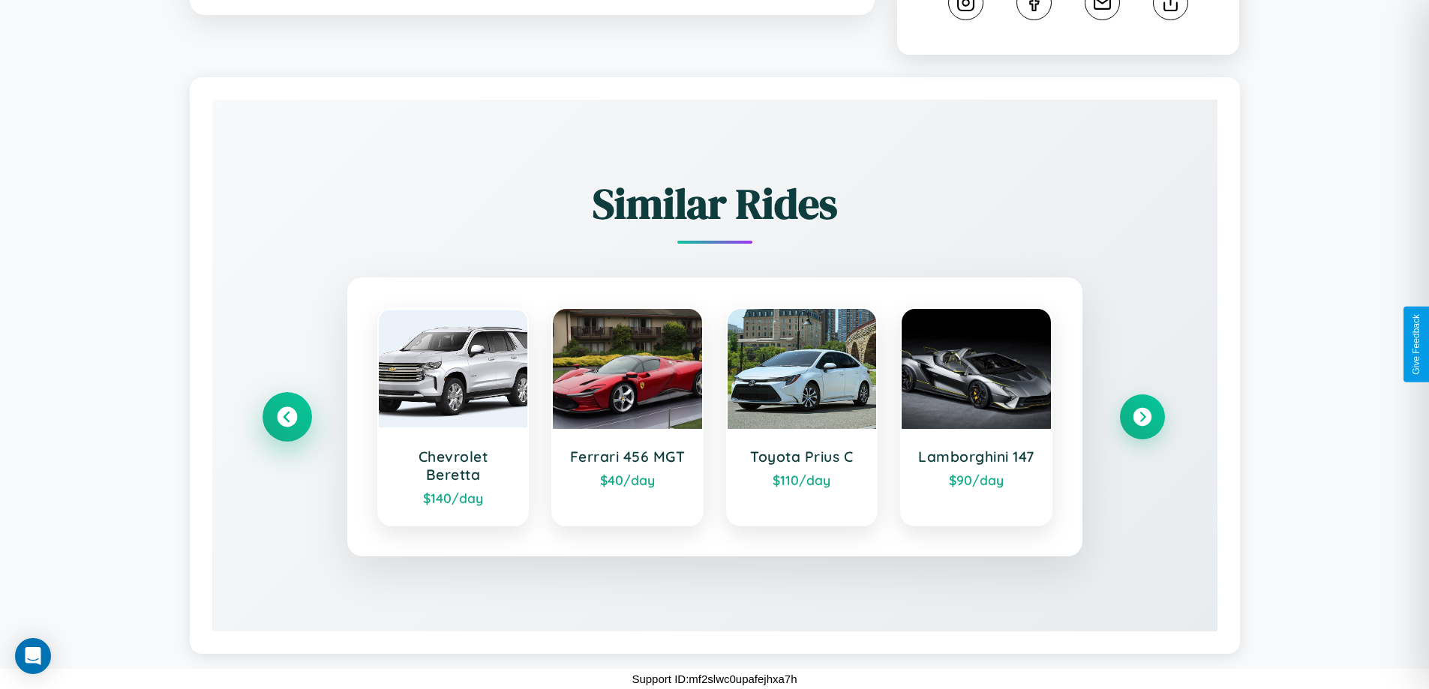
click at [287, 417] on icon at bounding box center [287, 417] width 20 height 20
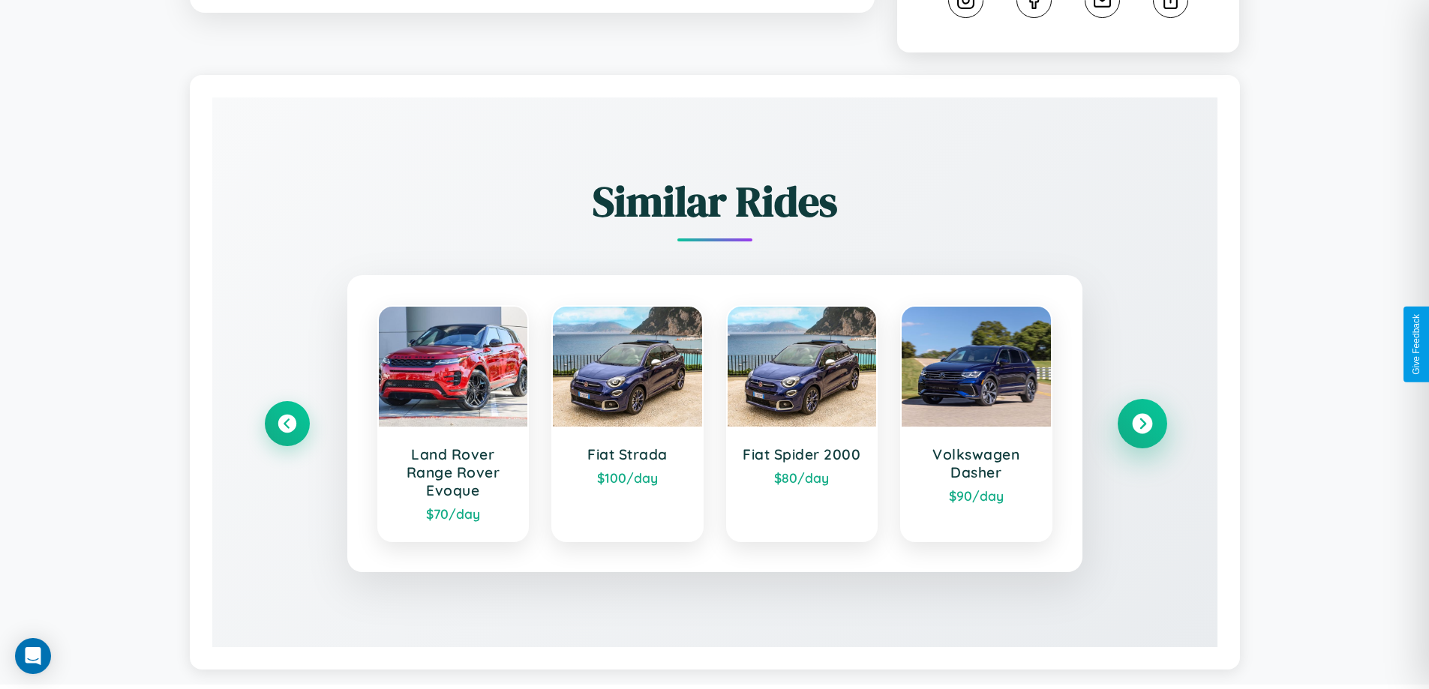
click at [1142, 426] on icon at bounding box center [1142, 424] width 20 height 20
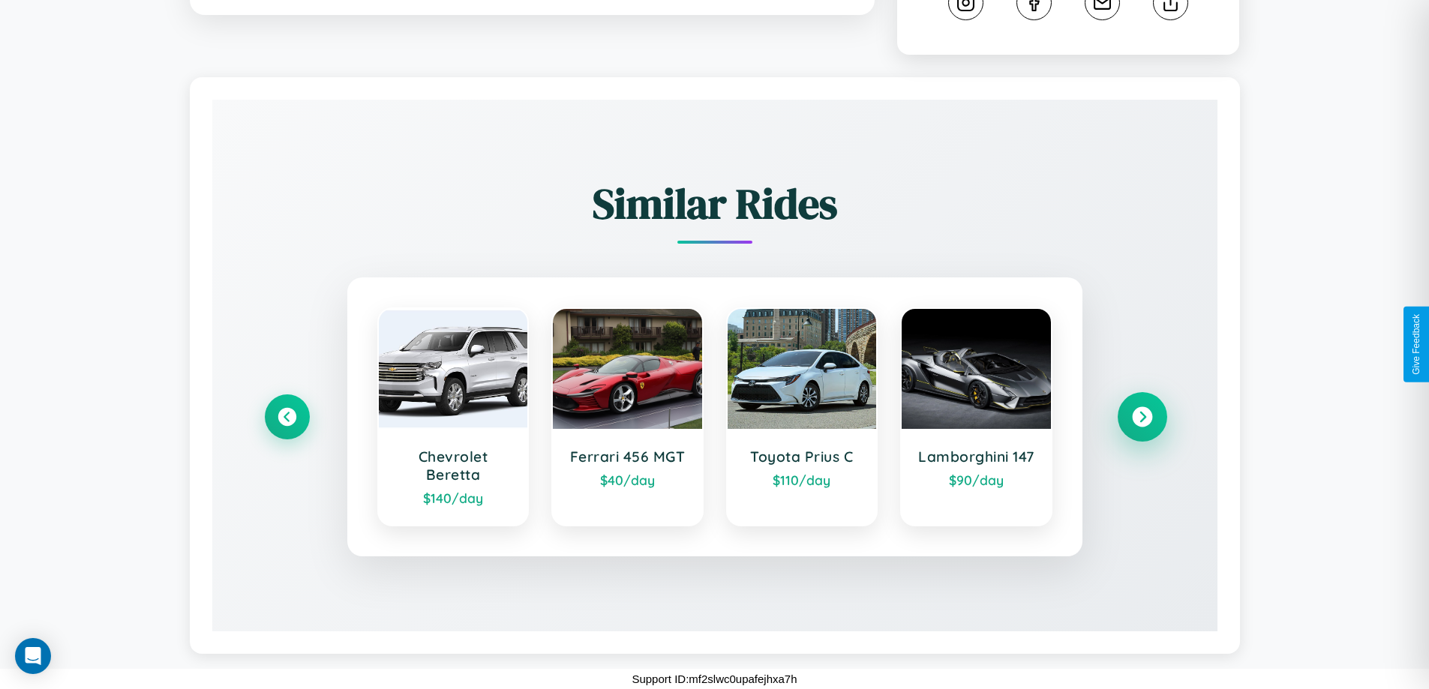
click at [1142, 417] on icon at bounding box center [1142, 417] width 20 height 20
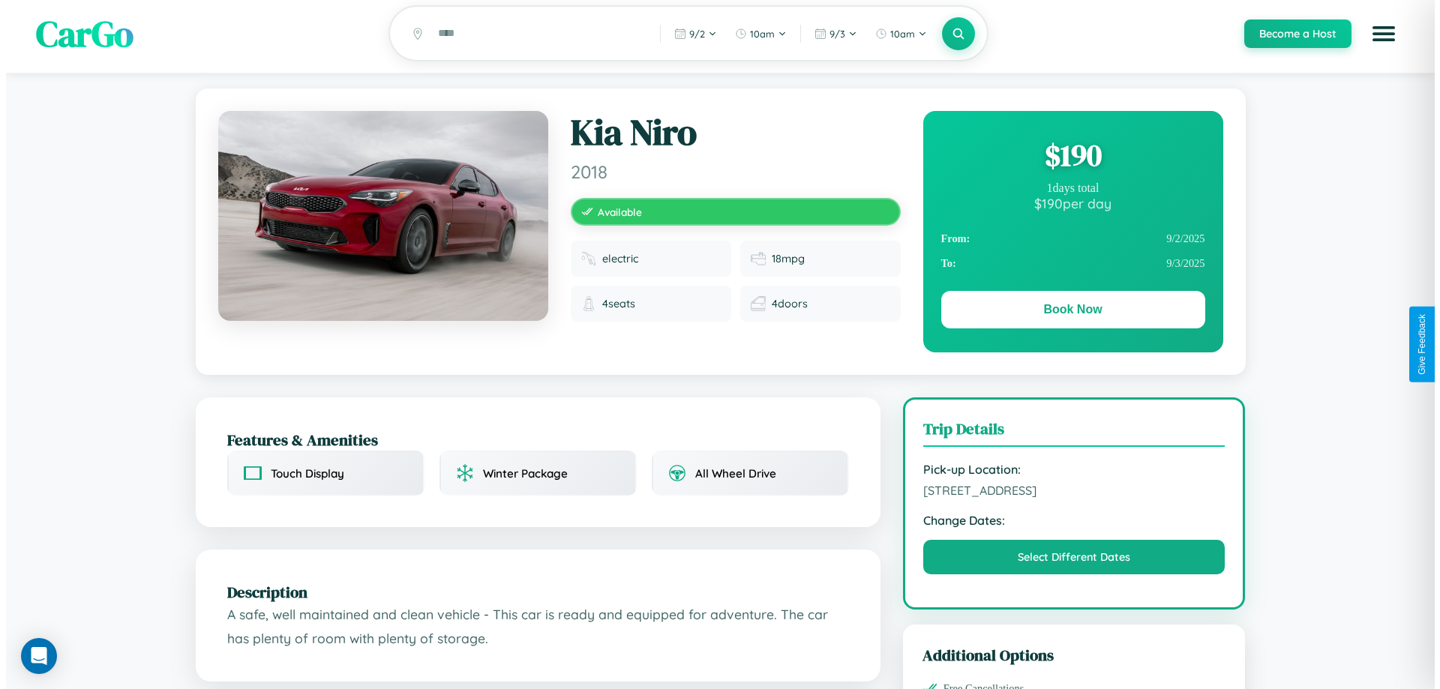
scroll to position [0, 0]
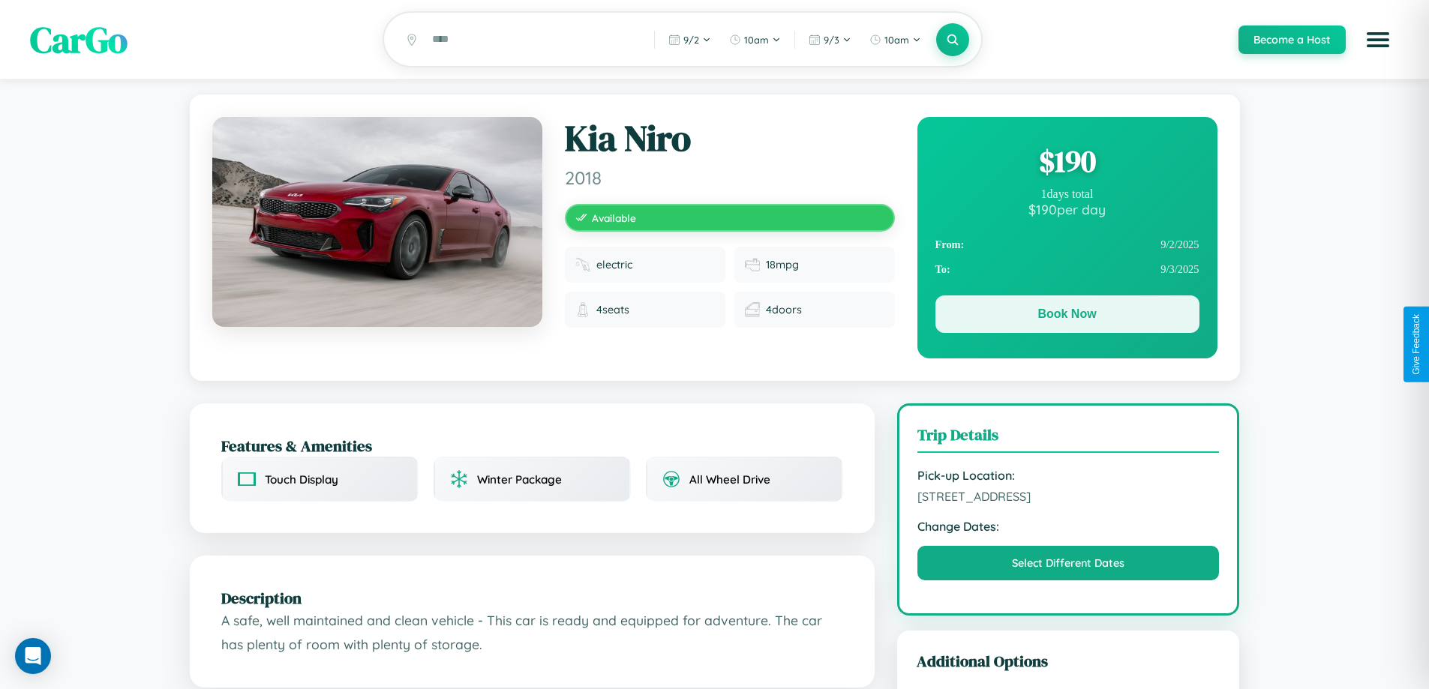
click at [1067, 317] on button "Book Now" at bounding box center [1067, 315] width 264 height 38
